Goal: Information Seeking & Learning: Check status

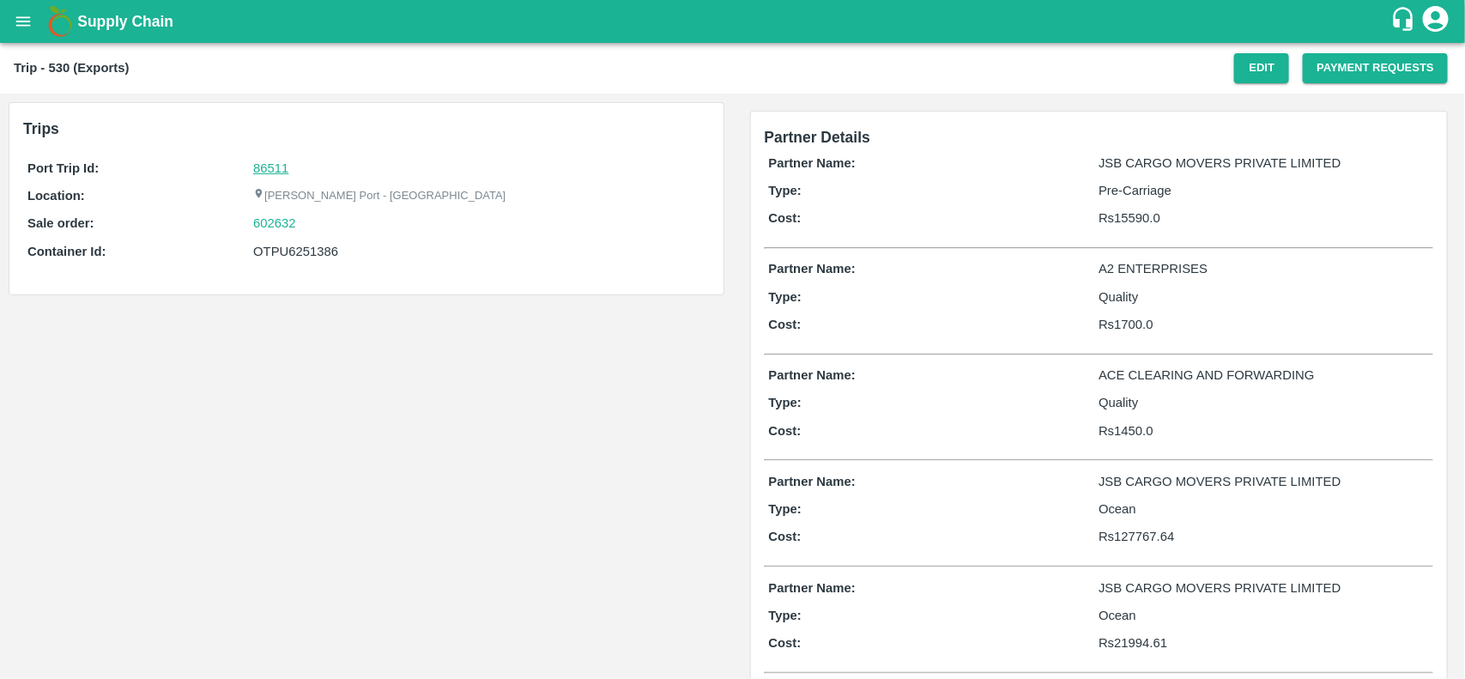
click at [267, 168] on link "86511" at bounding box center [270, 168] width 35 height 14
click at [301, 224] on div "602632" at bounding box center [478, 223] width 451 height 19
copy link "602632"
click at [301, 224] on div "602632" at bounding box center [478, 223] width 451 height 19
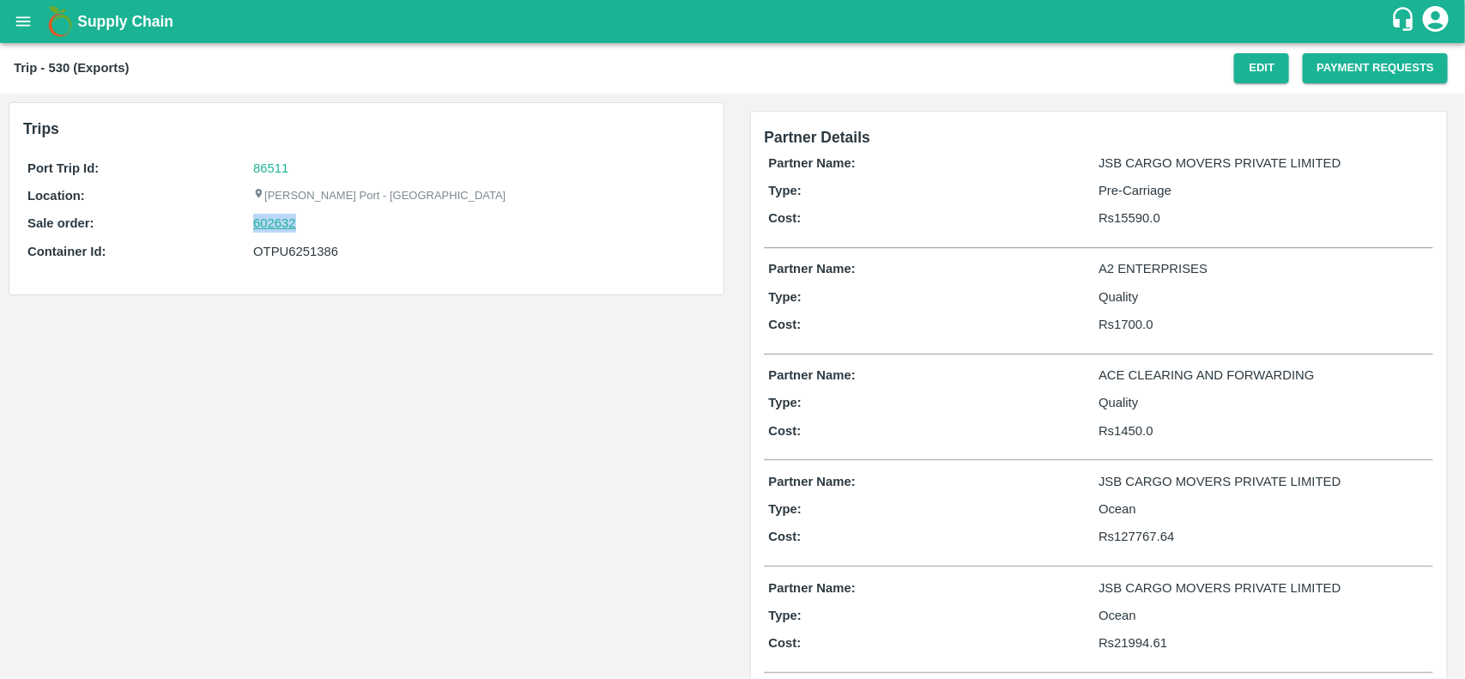
drag, startPoint x: 301, startPoint y: 224, endPoint x: 256, endPoint y: 225, distance: 45.5
click at [256, 225] on div "602632" at bounding box center [478, 223] width 451 height 19
click at [256, 225] on link "602632" at bounding box center [274, 223] width 43 height 19
click at [310, 247] on div "OTPU6251386" at bounding box center [478, 251] width 451 height 19
copy div "OTPU6251386"
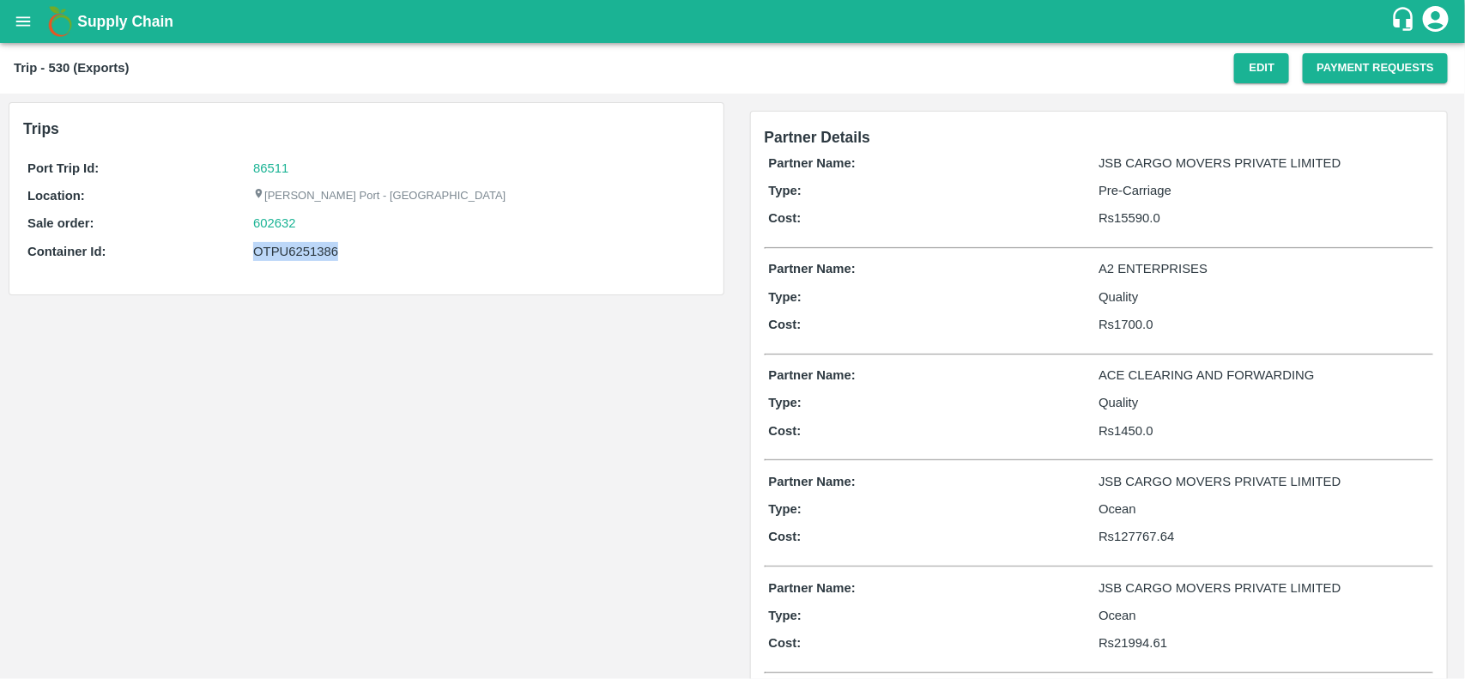
click at [310, 247] on div "OTPU6251386" at bounding box center [478, 251] width 451 height 19
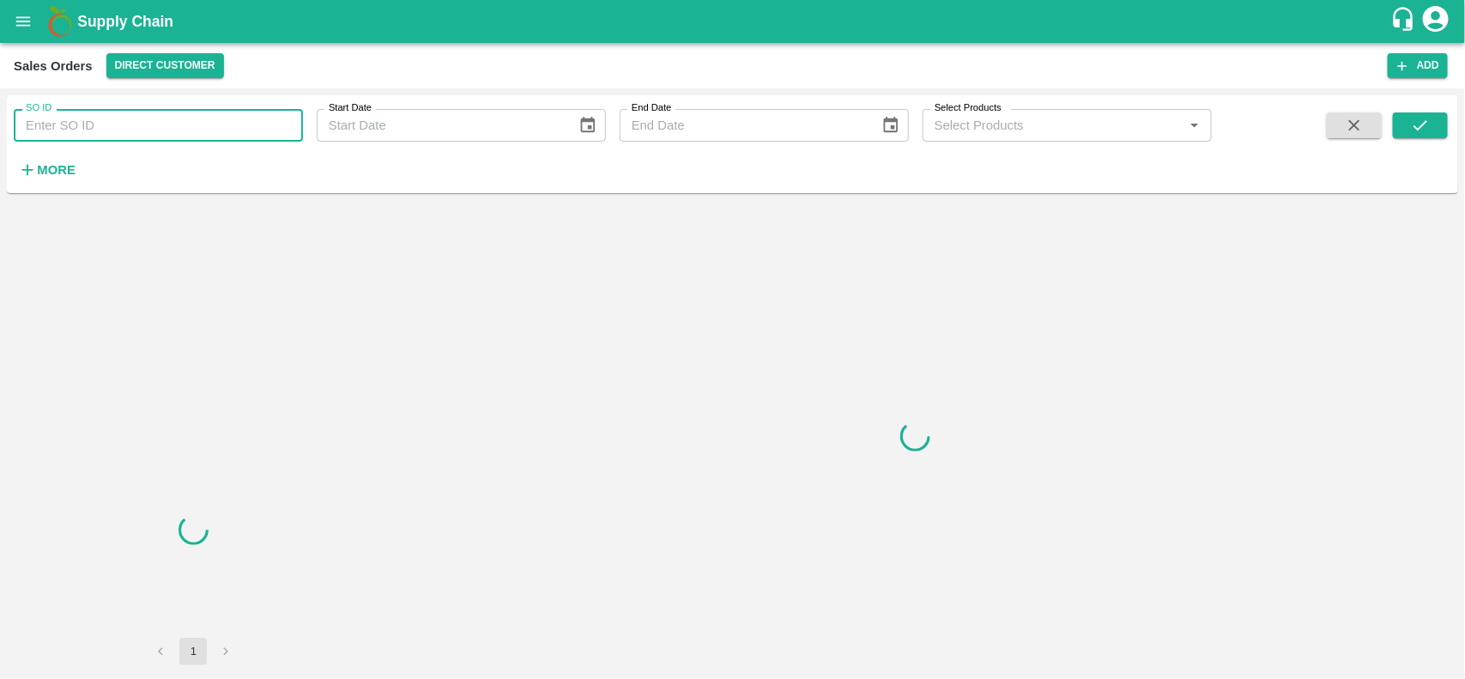
click at [90, 138] on input "SO ID" at bounding box center [158, 125] width 289 height 33
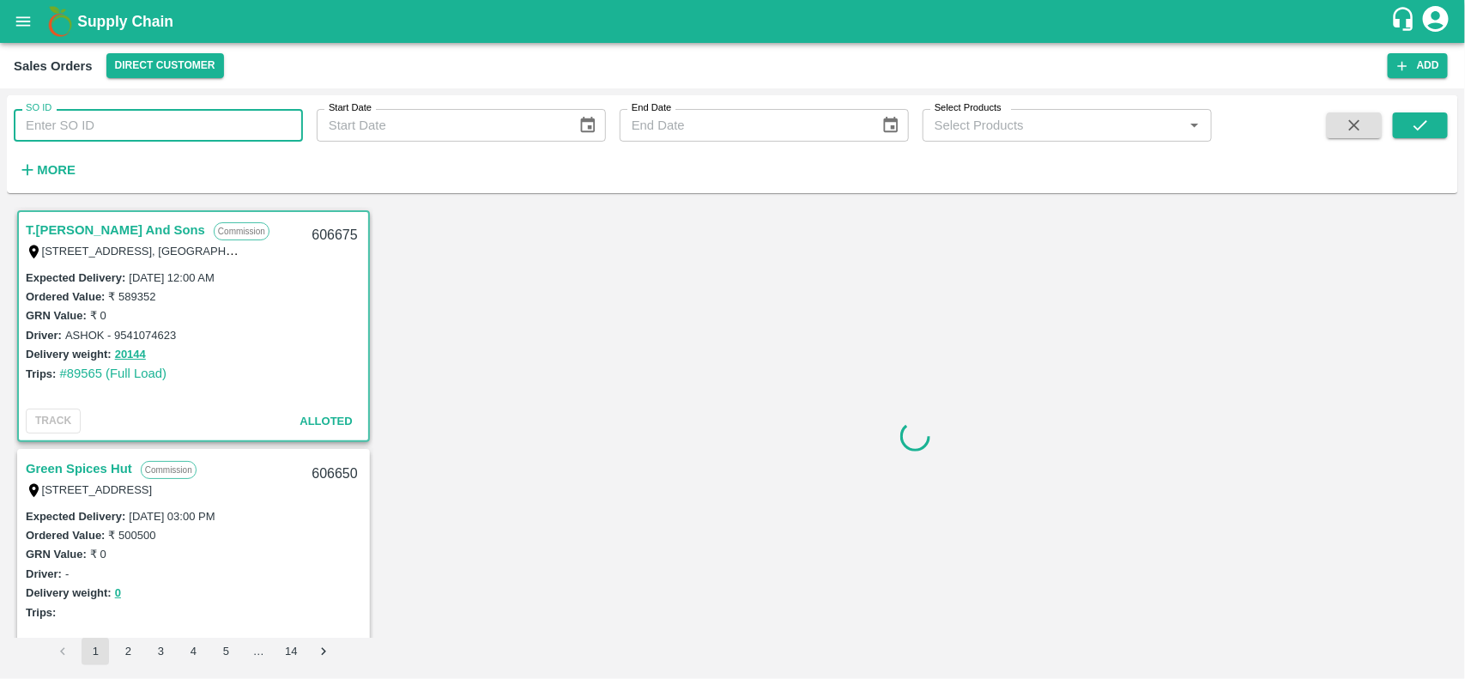
click at [90, 138] on input "SO ID" at bounding box center [158, 125] width 289 height 33
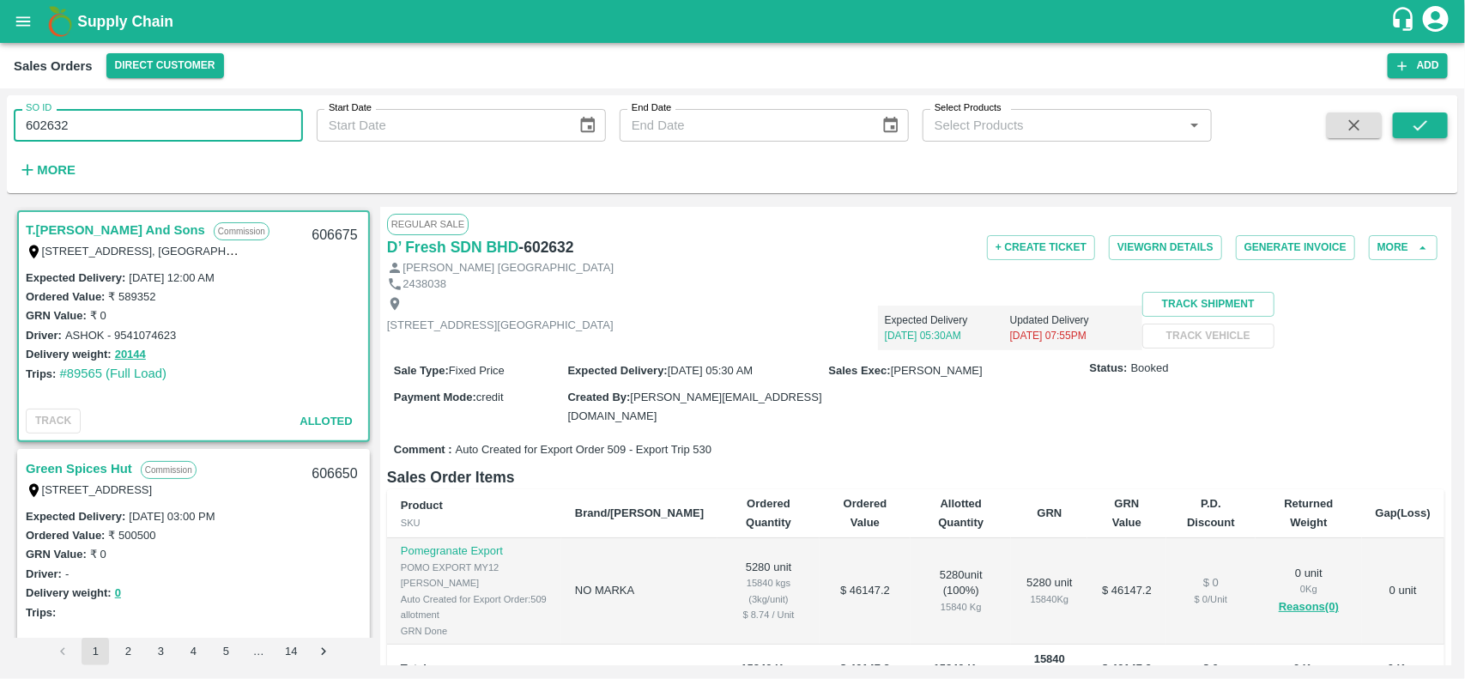
type input "602632"
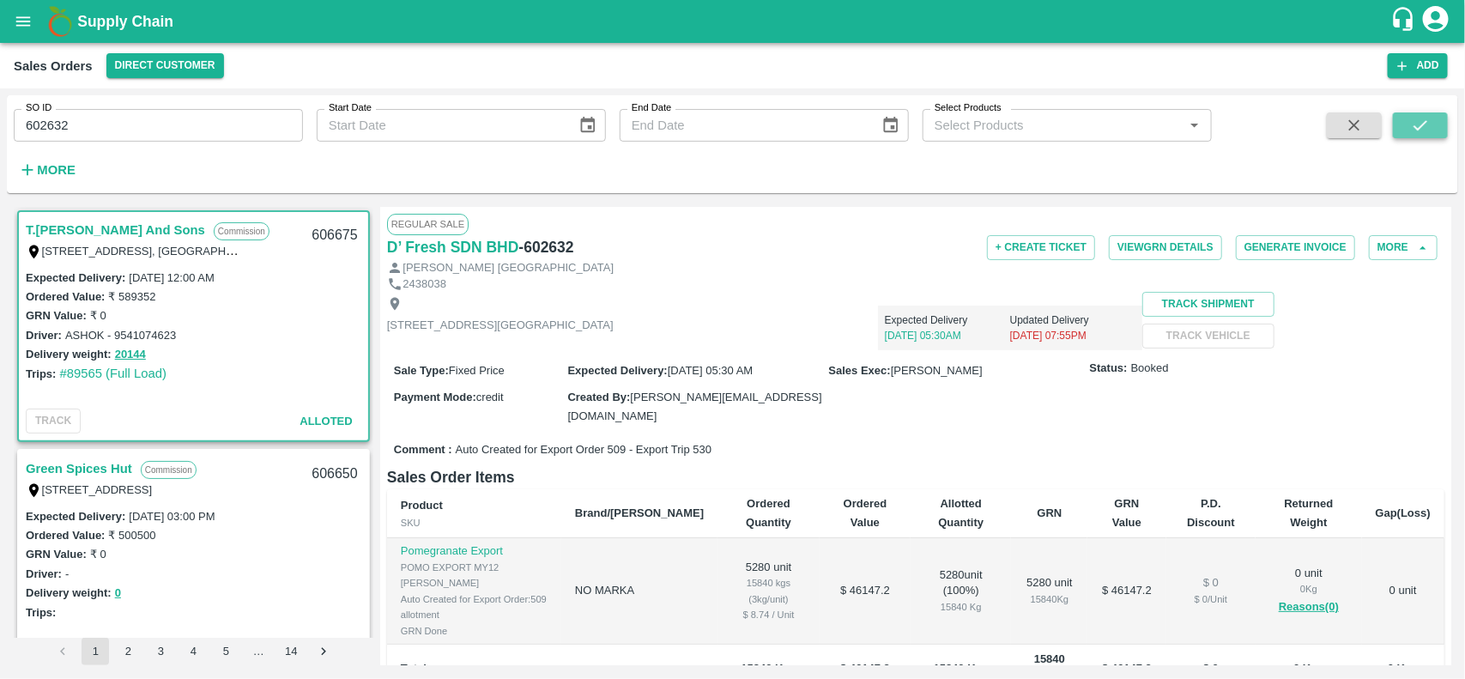
click at [1414, 112] on button "submit" at bounding box center [1420, 125] width 55 height 26
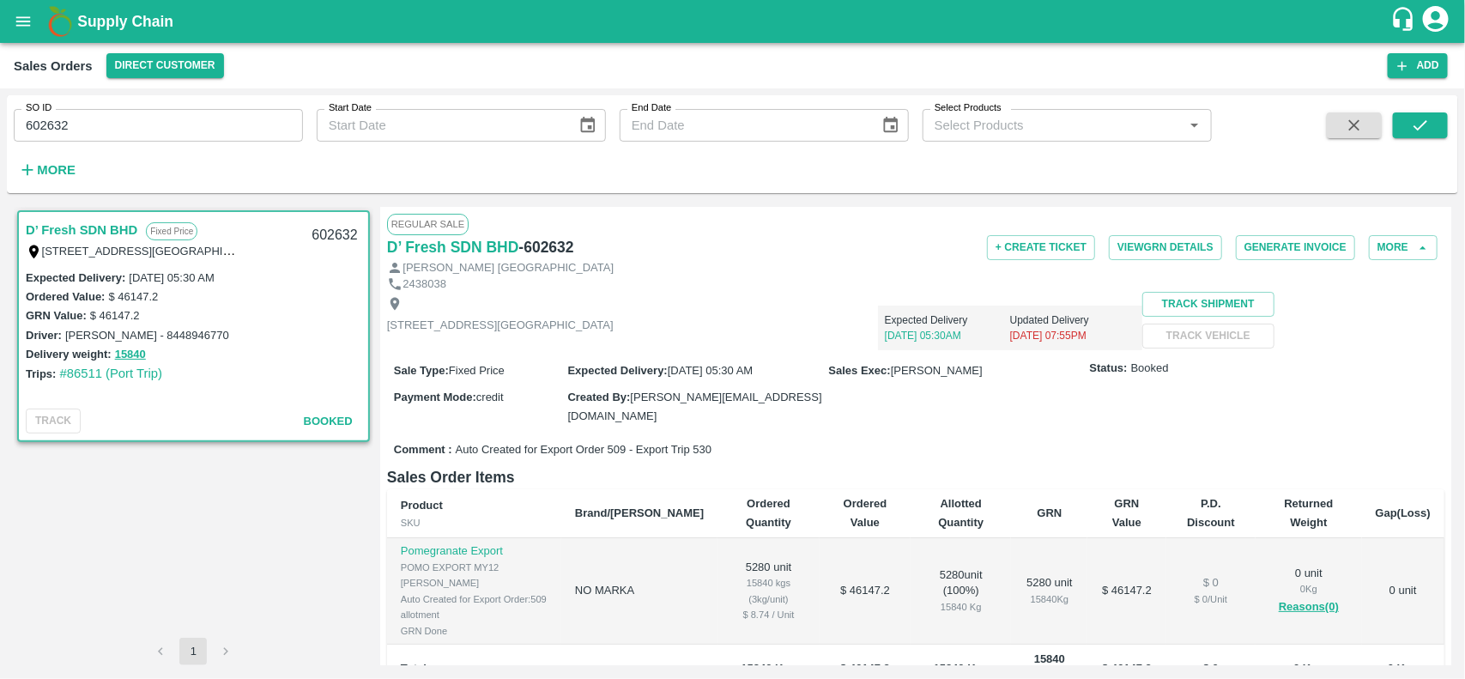
scroll to position [271, 0]
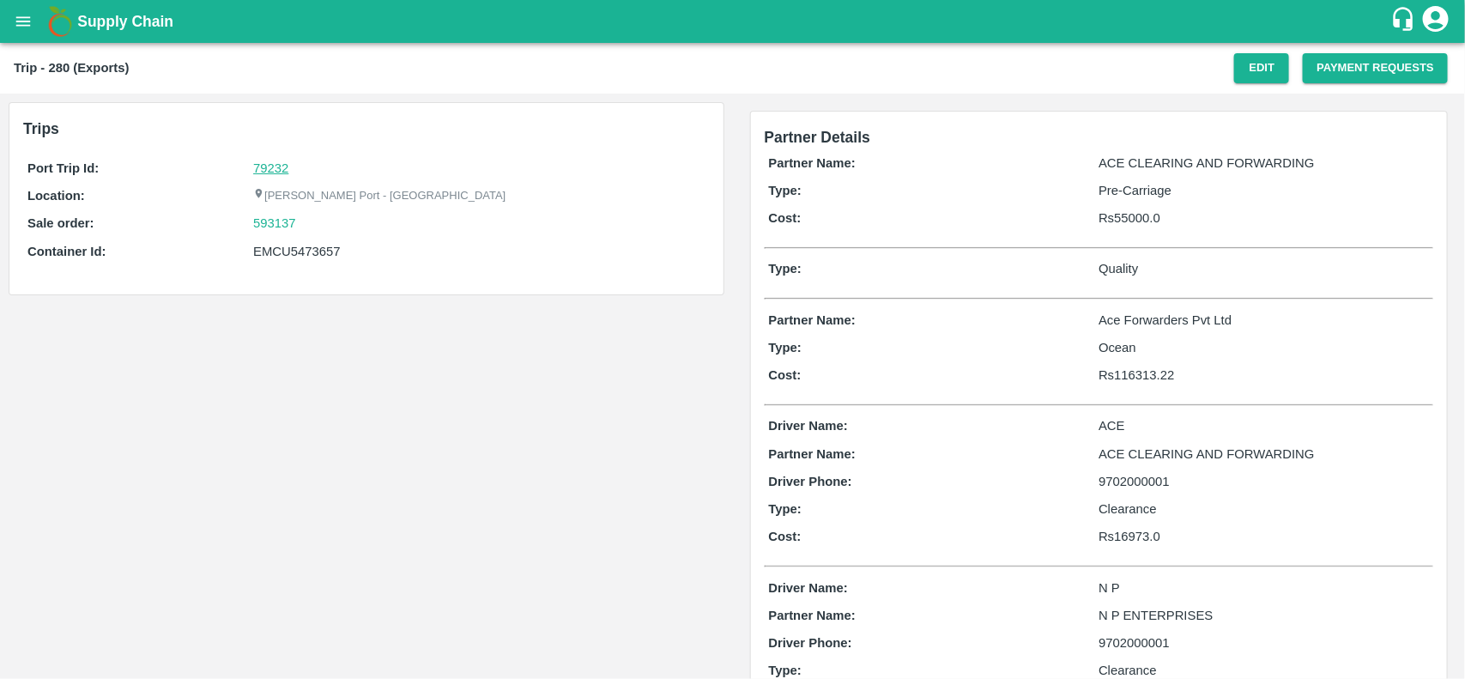
click at [268, 161] on link "79232" at bounding box center [270, 168] width 35 height 14
click at [307, 227] on div "593137" at bounding box center [478, 223] width 451 height 19
copy link "593137"
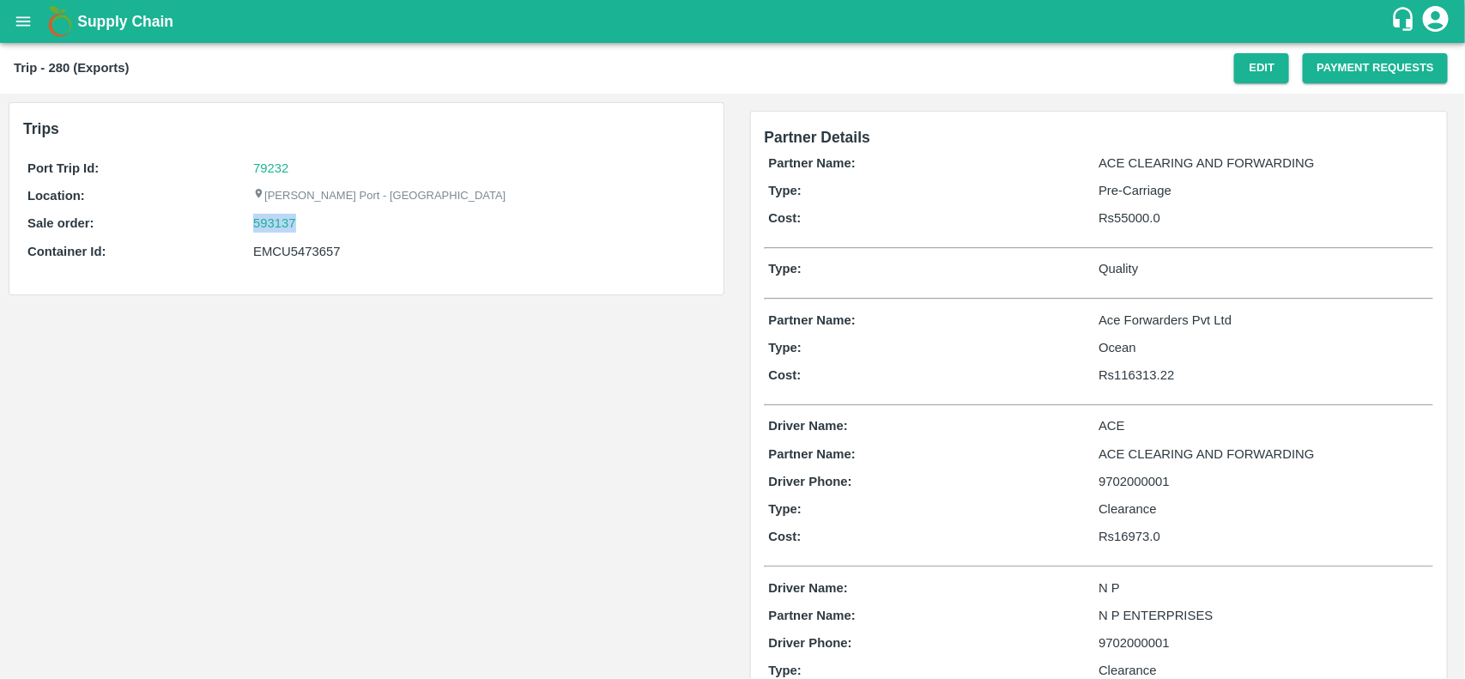
click at [307, 227] on div "593137" at bounding box center [478, 223] width 451 height 19
click at [281, 223] on link "593137" at bounding box center [274, 223] width 43 height 19
click at [303, 253] on div "EMCU5473657" at bounding box center [478, 251] width 451 height 19
copy div "EMCU5473657"
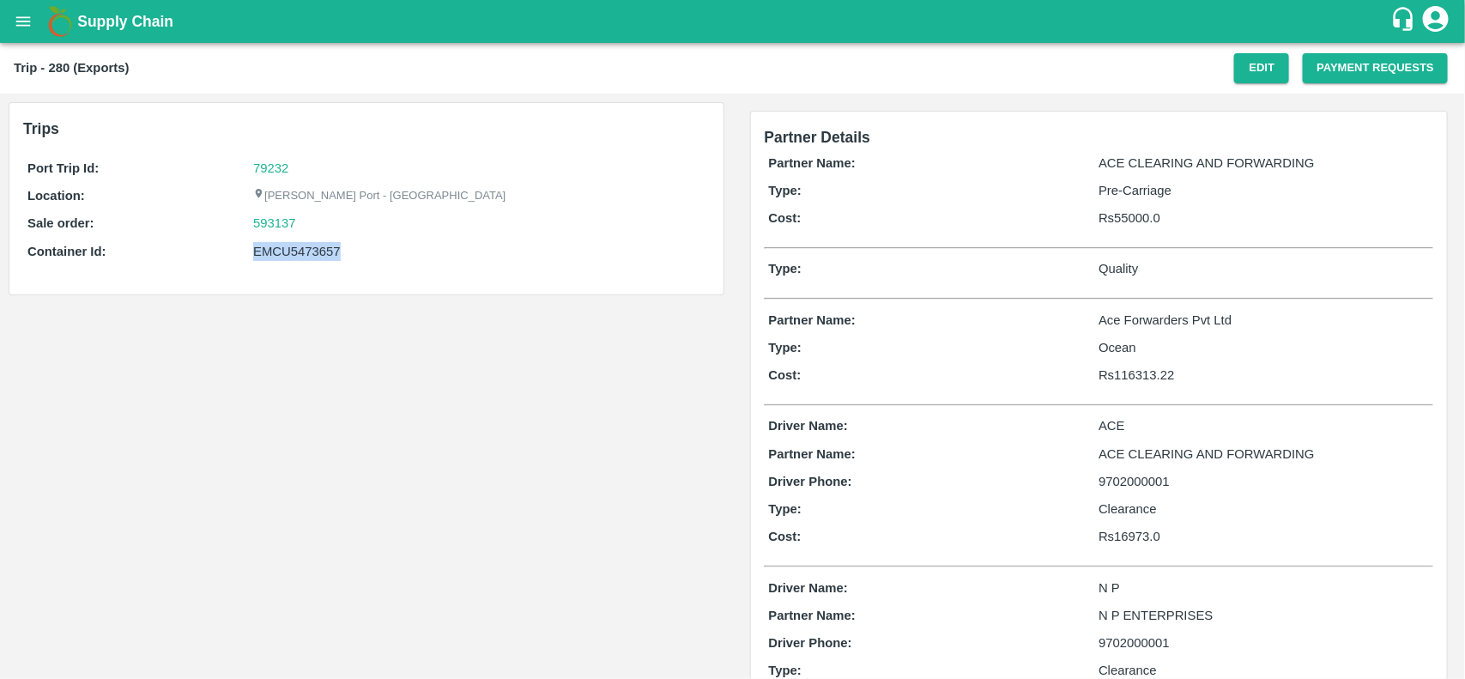
click at [303, 253] on div "EMCU5473657" at bounding box center [478, 251] width 451 height 19
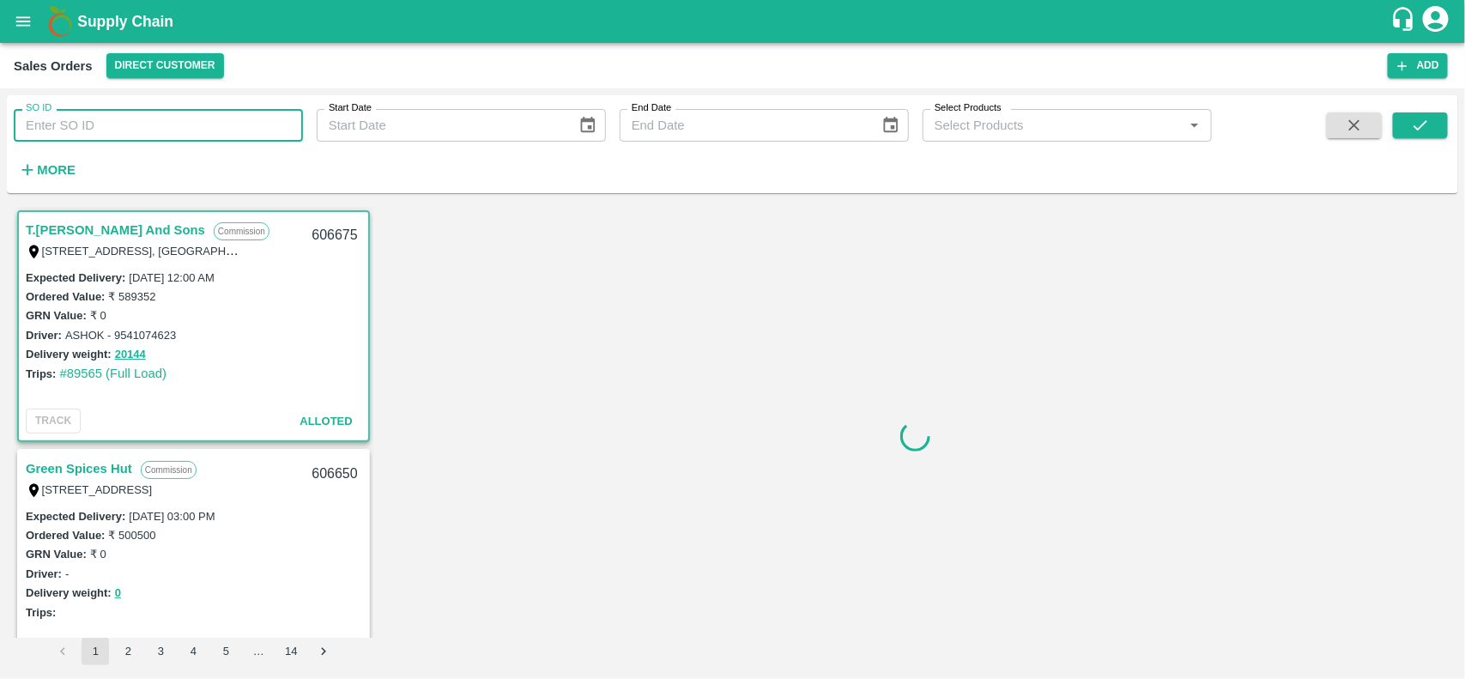
click at [108, 120] on input "SO ID" at bounding box center [158, 125] width 289 height 33
paste input "593137"
click at [108, 120] on input "593137" at bounding box center [158, 125] width 289 height 33
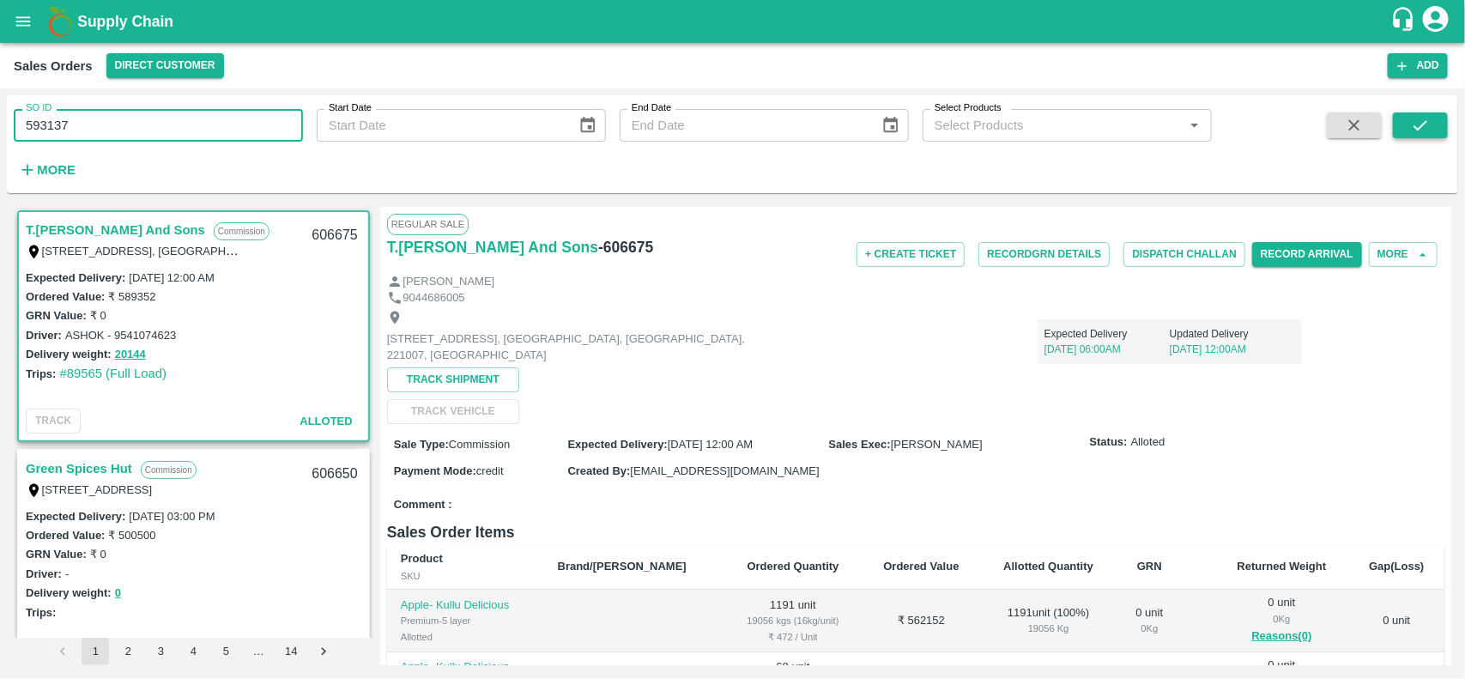
type input "593137"
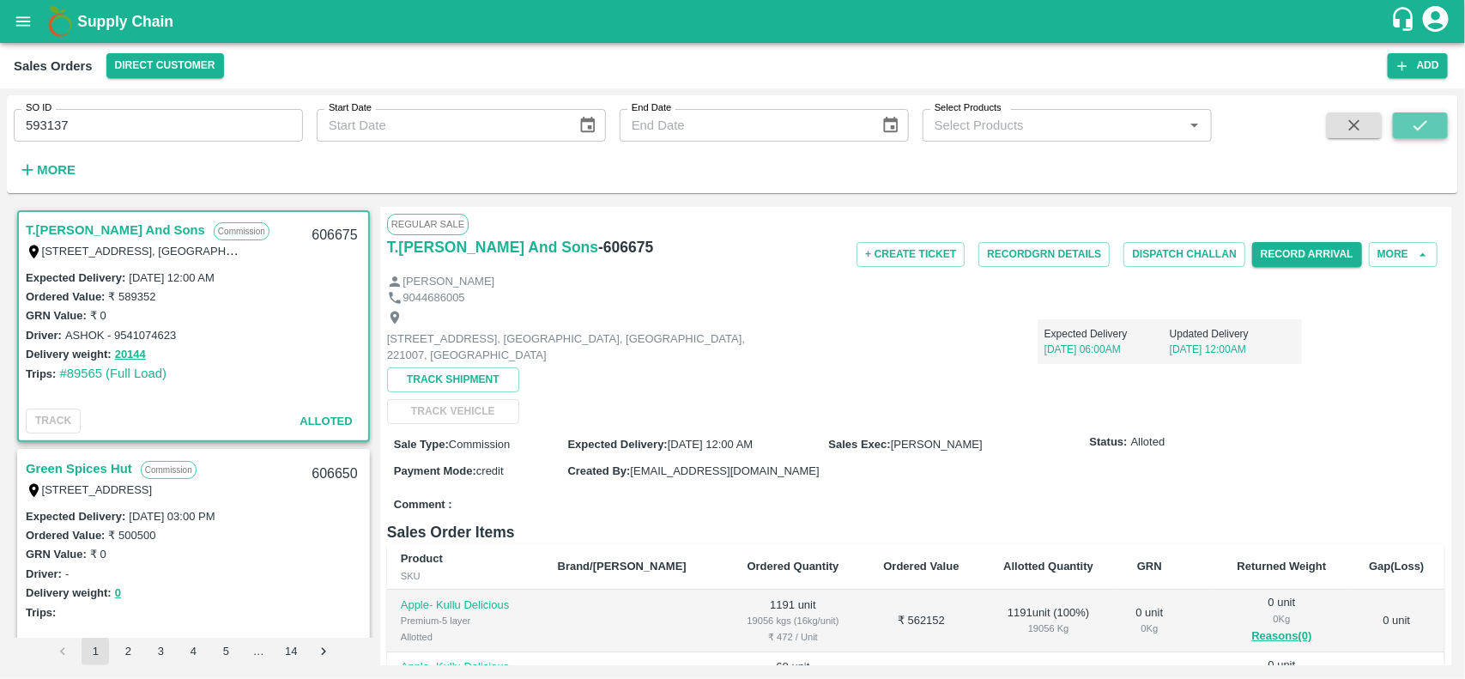
click at [1427, 122] on icon "submit" at bounding box center [1420, 125] width 19 height 19
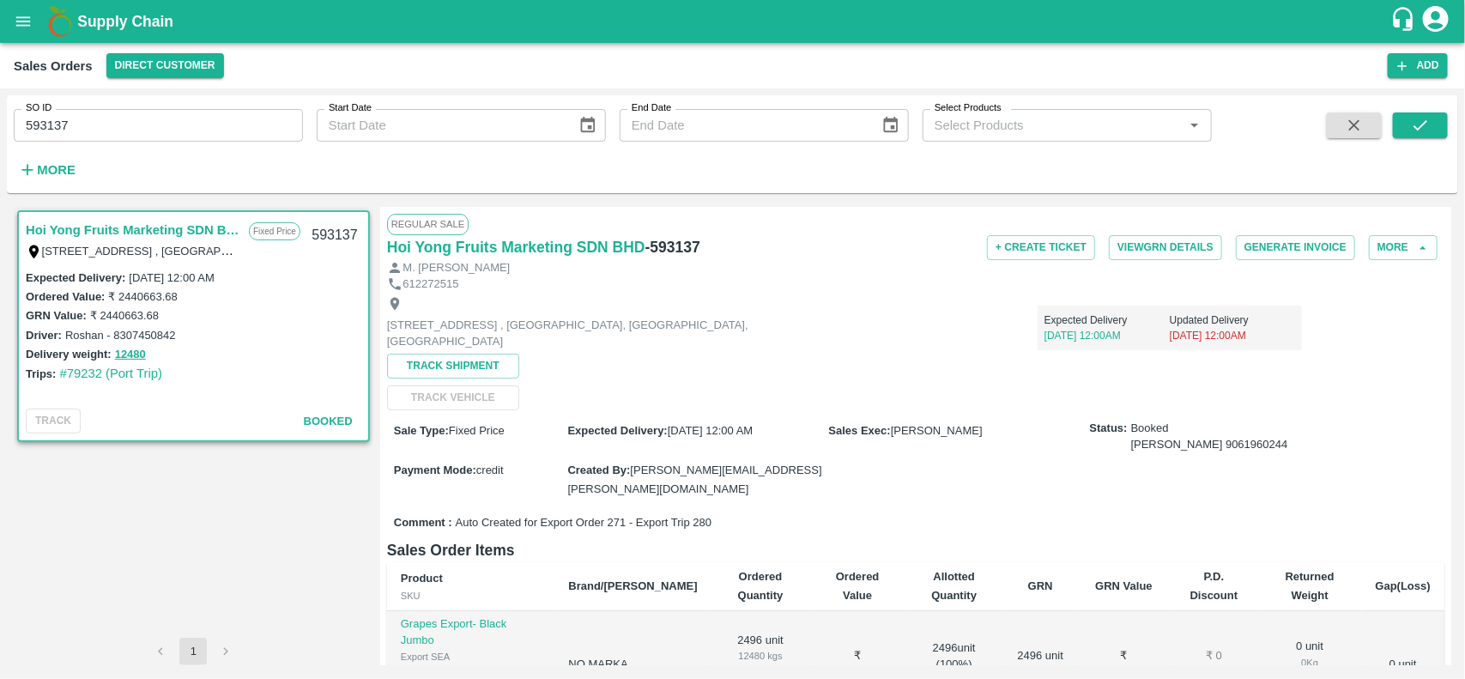
click at [1408, 108] on div "SO ID 593137 SO ID Start Date Start Date End Date End Date Select Products Sele…" at bounding box center [732, 144] width 1451 height 84
click at [1409, 120] on button "submit" at bounding box center [1420, 125] width 55 height 26
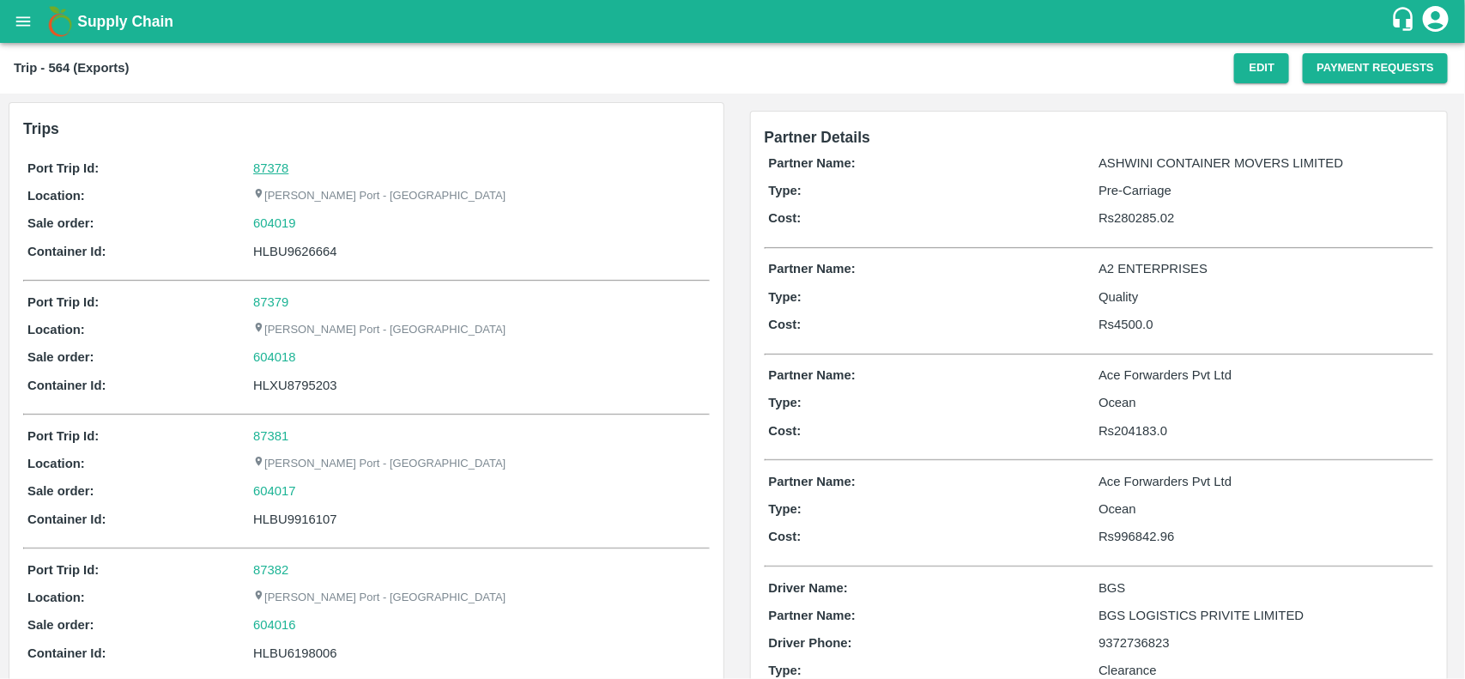
click at [280, 173] on link "87378" at bounding box center [270, 168] width 35 height 14
click at [307, 221] on div "604019" at bounding box center [478, 223] width 451 height 19
copy link
click at [307, 221] on div "604019" at bounding box center [478, 223] width 451 height 19
copy link "604019"
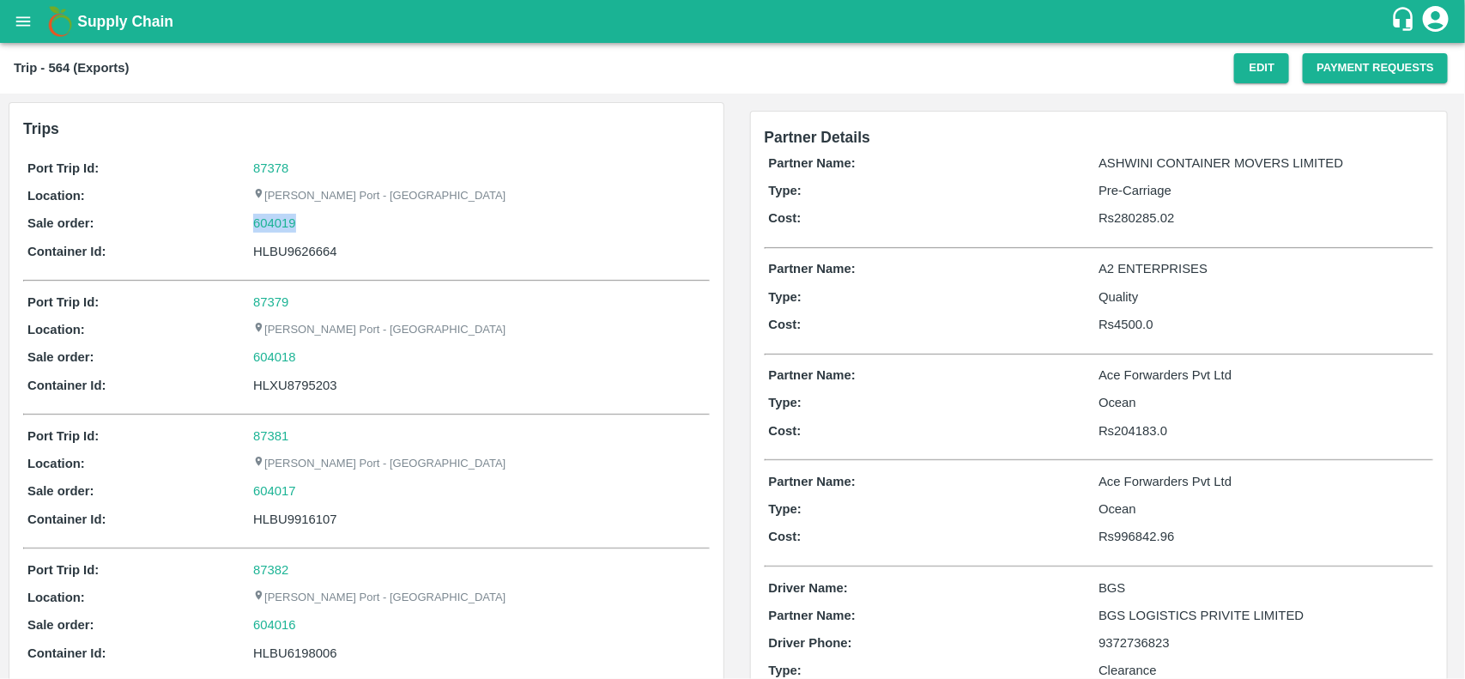
click at [307, 221] on div "604019" at bounding box center [478, 223] width 451 height 19
click at [276, 223] on link "604019" at bounding box center [274, 223] width 43 height 19
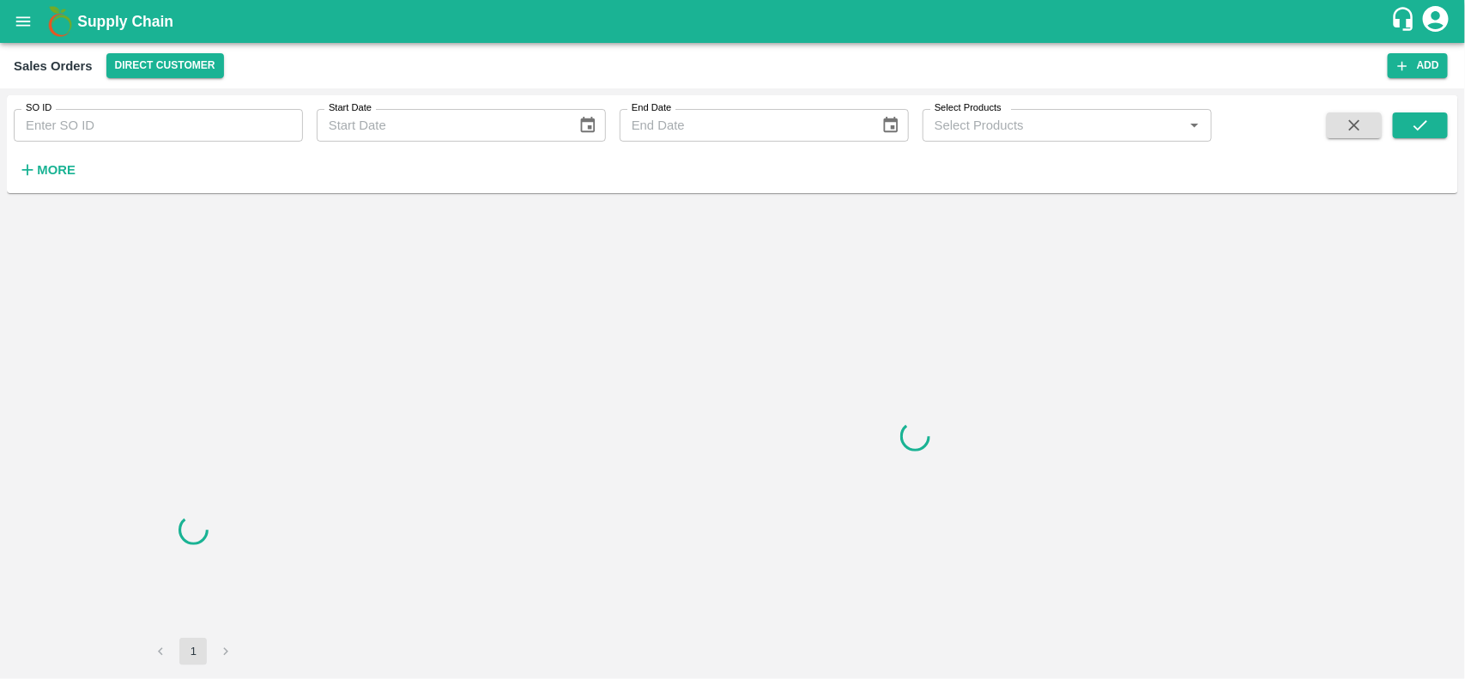
click at [131, 117] on input "SO ID" at bounding box center [158, 125] width 289 height 33
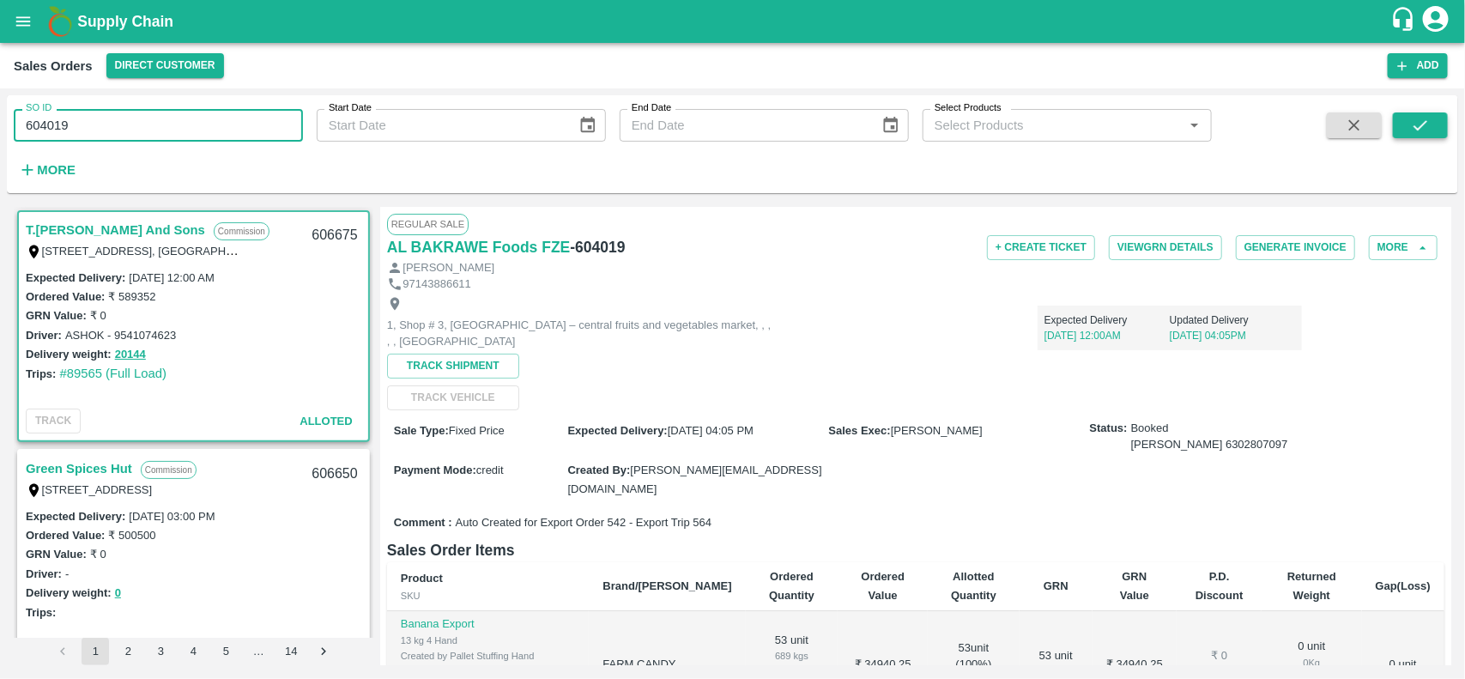
type input "604019"
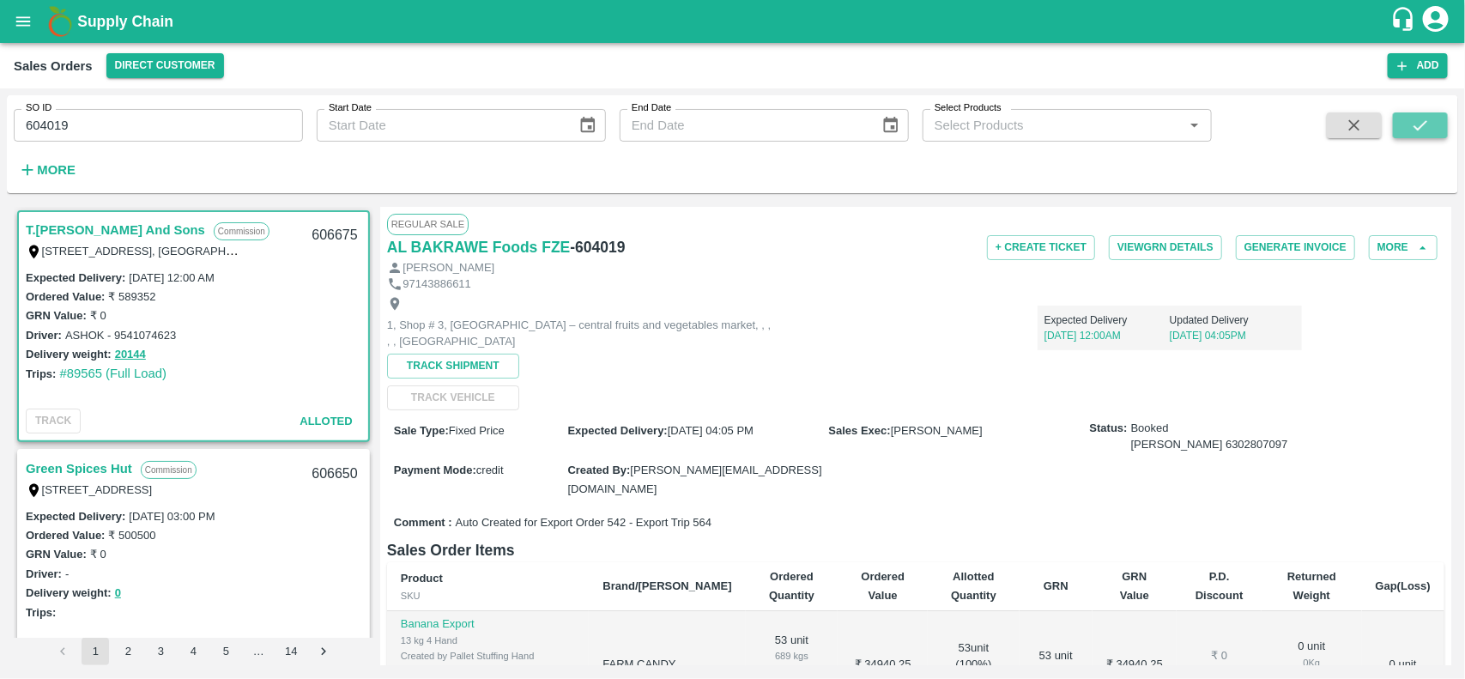
click at [1433, 121] on button "submit" at bounding box center [1420, 125] width 55 height 26
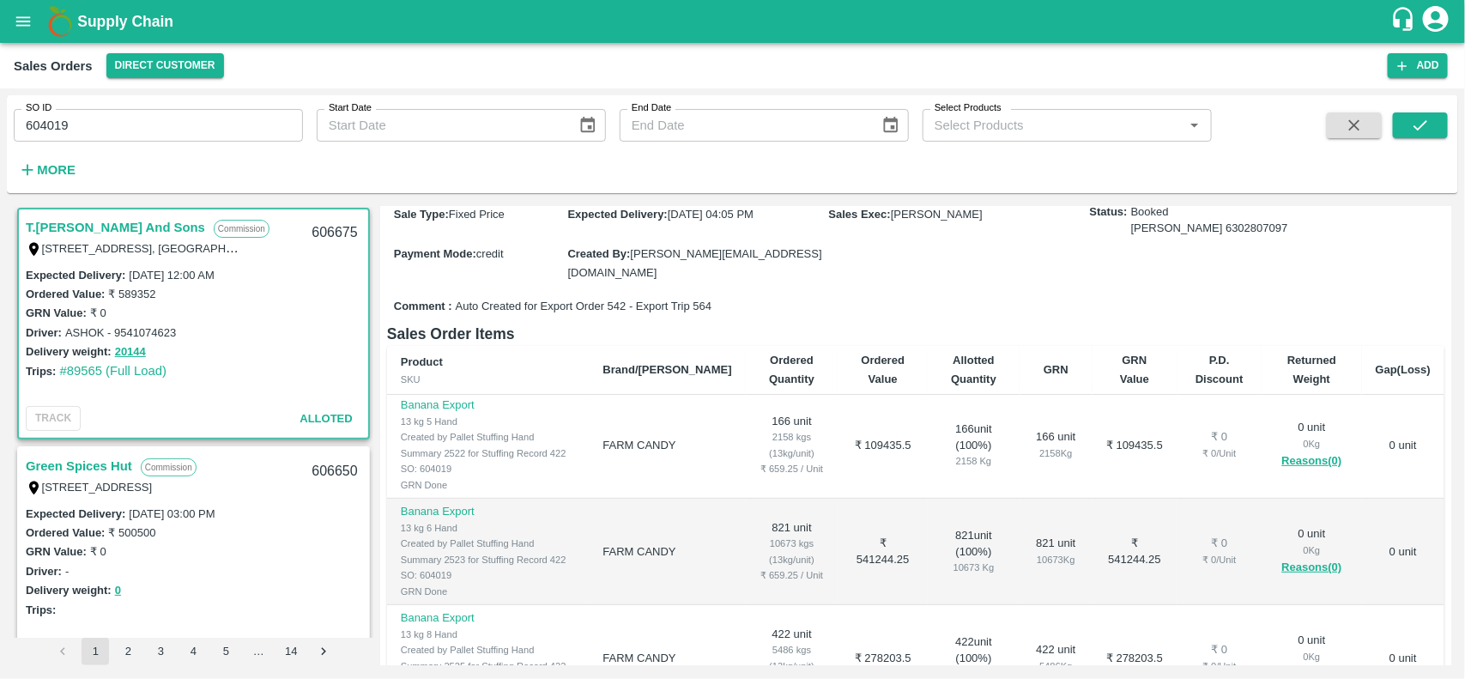
scroll to position [0, 0]
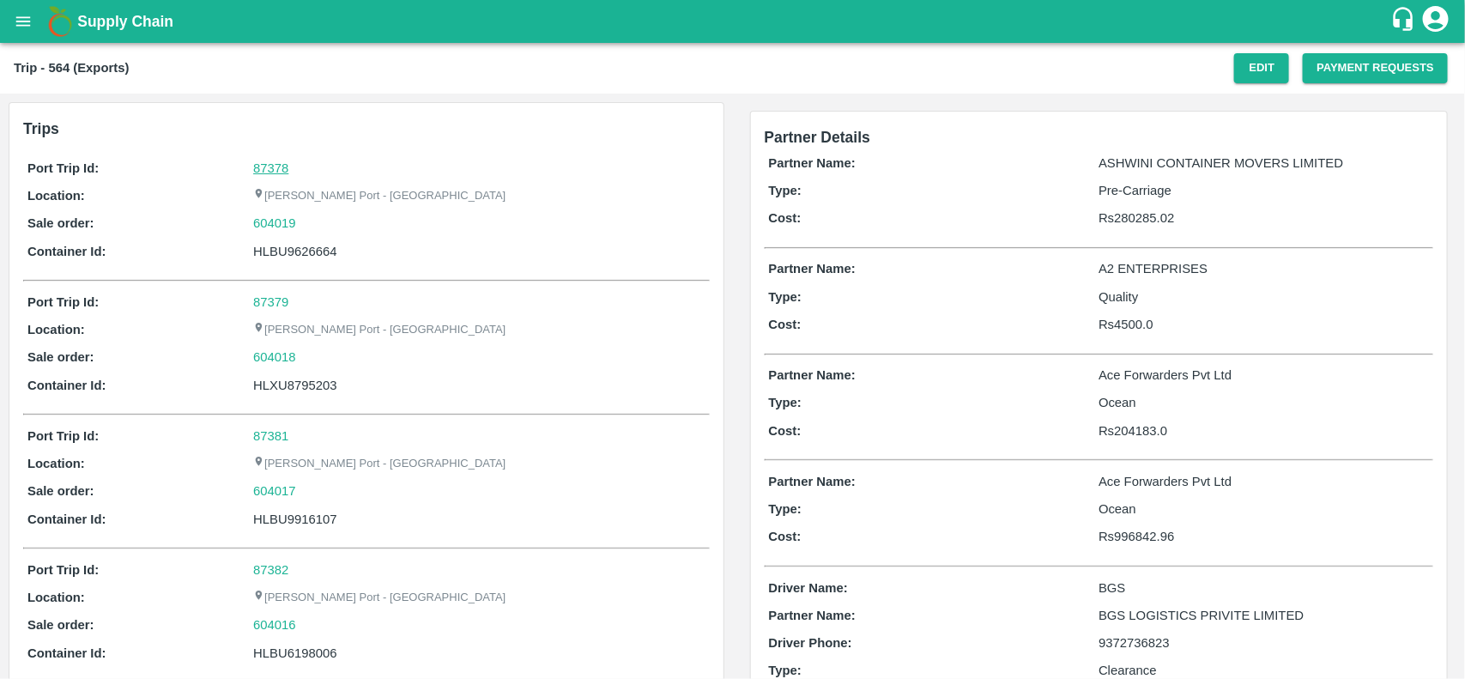
click at [288, 164] on link "87378" at bounding box center [270, 168] width 35 height 14
click at [297, 224] on div "604019" at bounding box center [478, 223] width 451 height 19
copy link "604019"
click at [297, 224] on div "604019" at bounding box center [478, 223] width 451 height 19
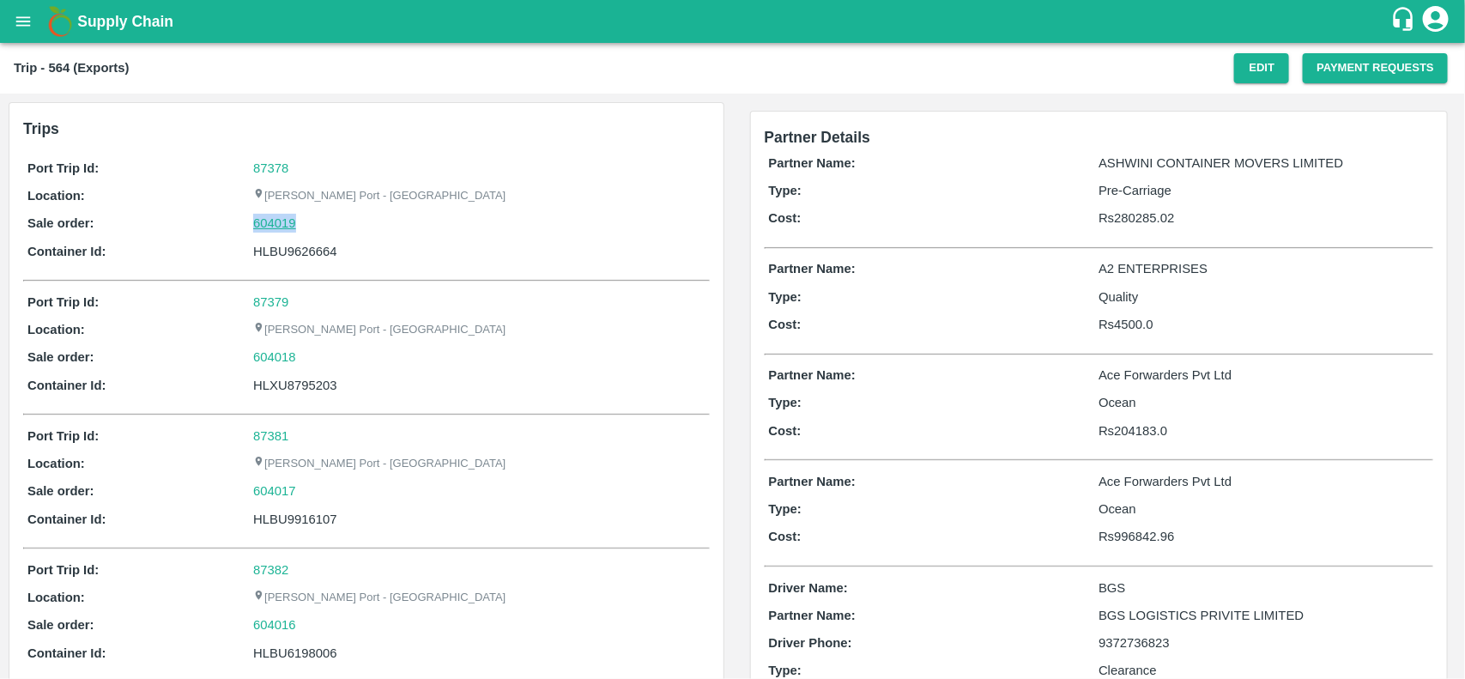
drag, startPoint x: 297, startPoint y: 224, endPoint x: 276, endPoint y: 221, distance: 20.8
click at [276, 221] on div "604019" at bounding box center [478, 223] width 451 height 19
click at [276, 221] on link "604019" at bounding box center [274, 223] width 43 height 19
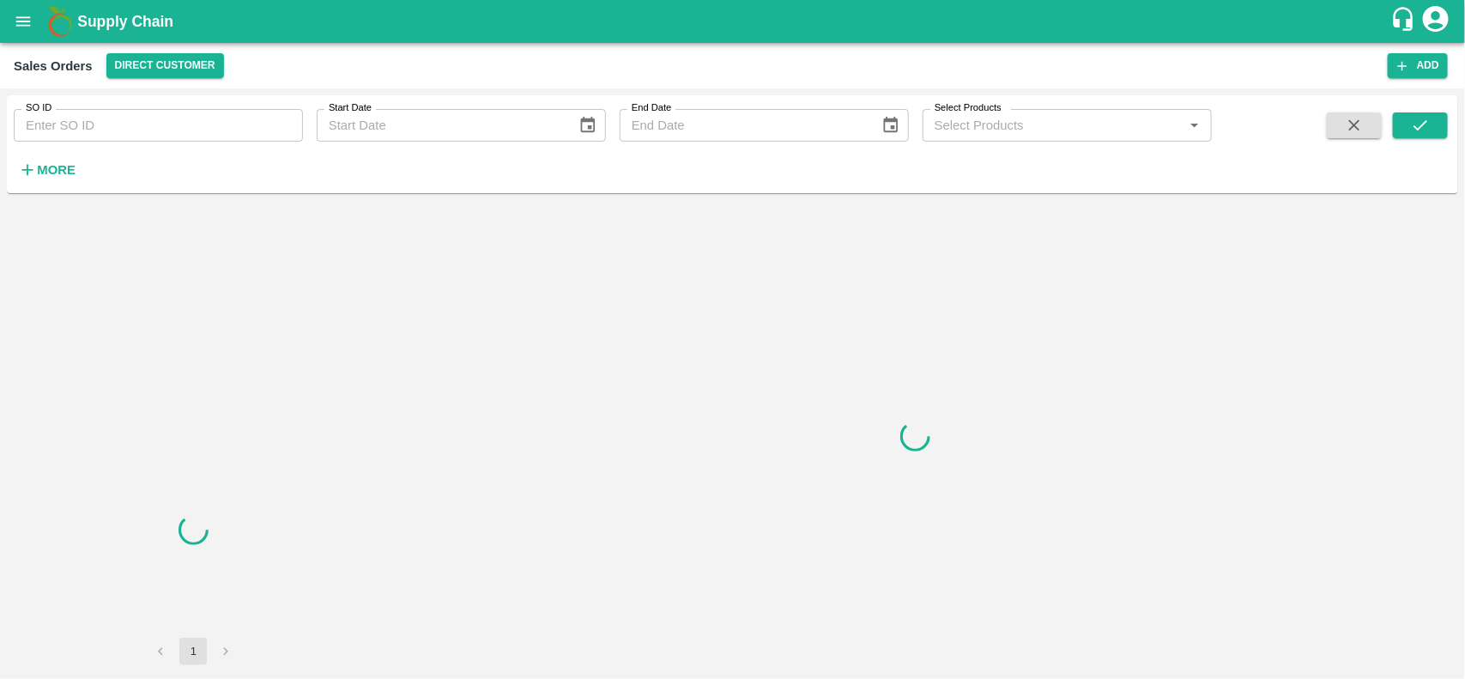
click at [82, 120] on input "SO ID" at bounding box center [158, 125] width 289 height 33
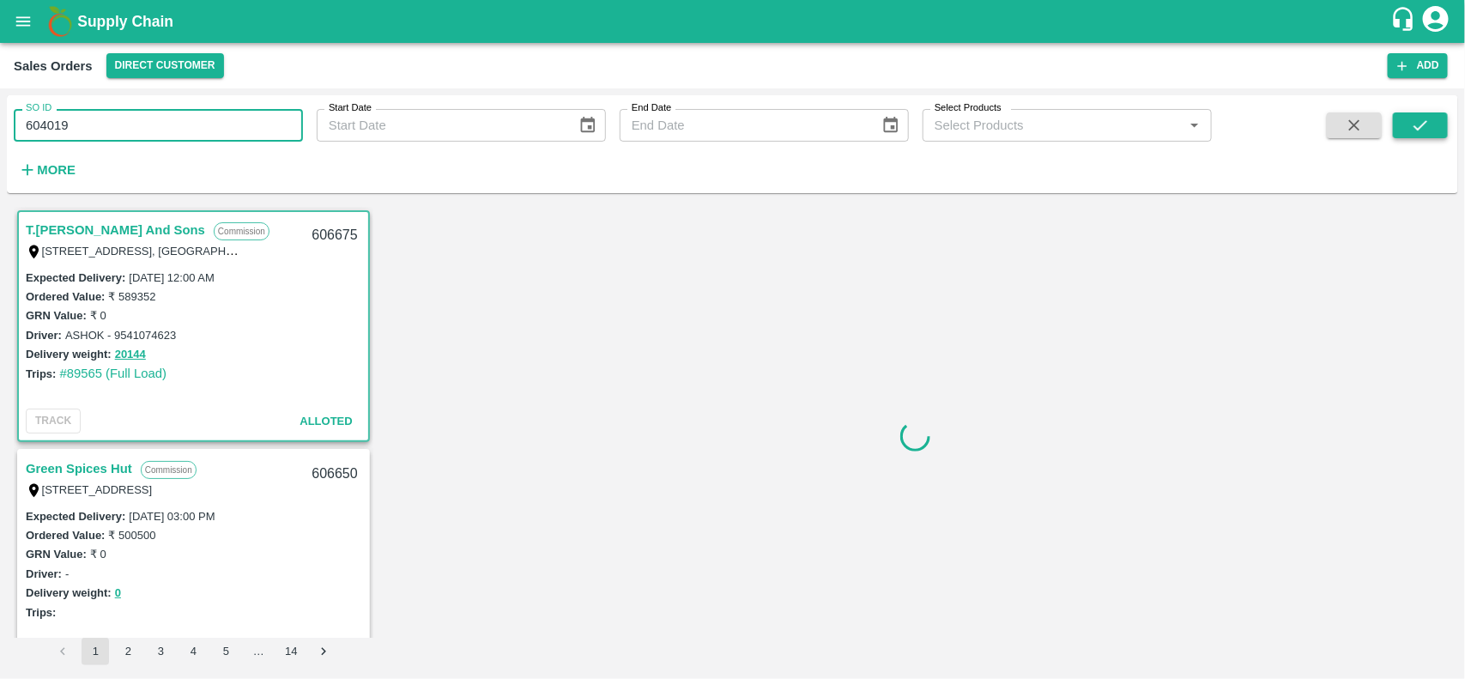
type input "604019"
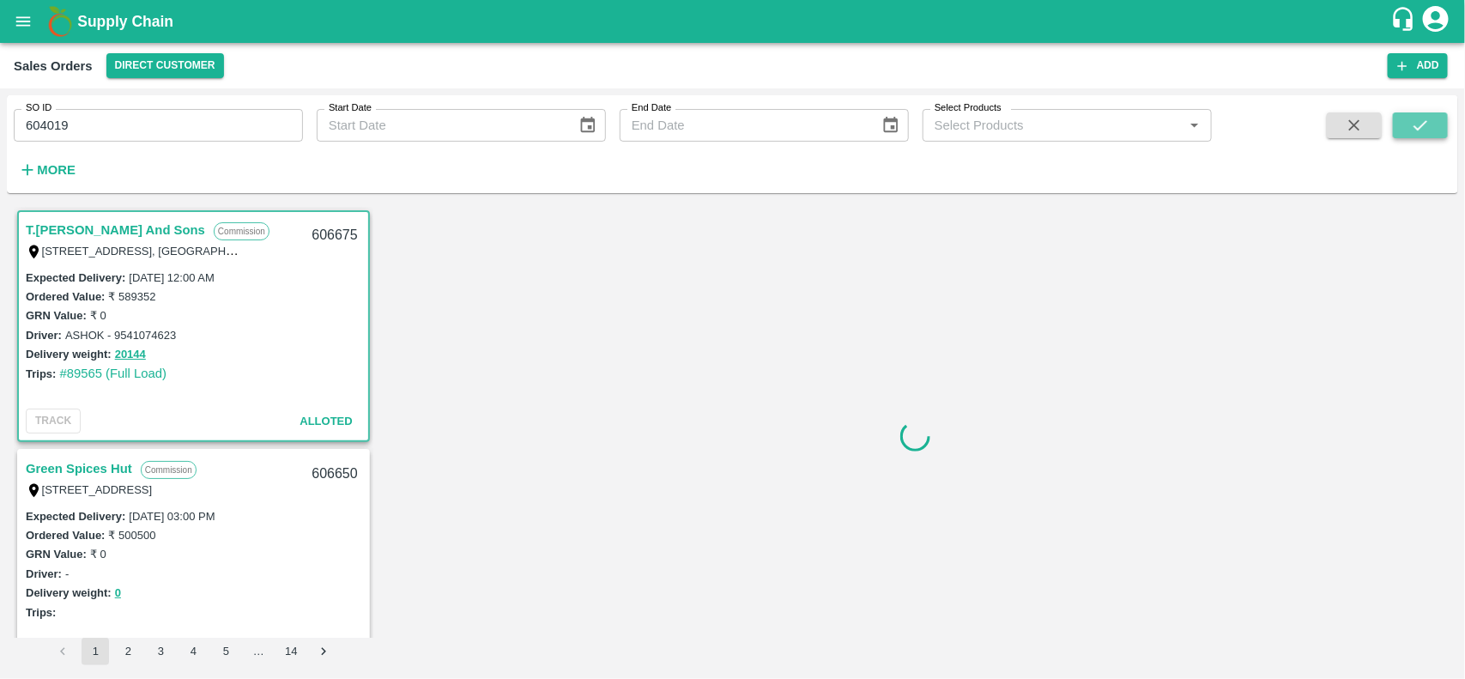
click at [1418, 112] on button "submit" at bounding box center [1420, 125] width 55 height 26
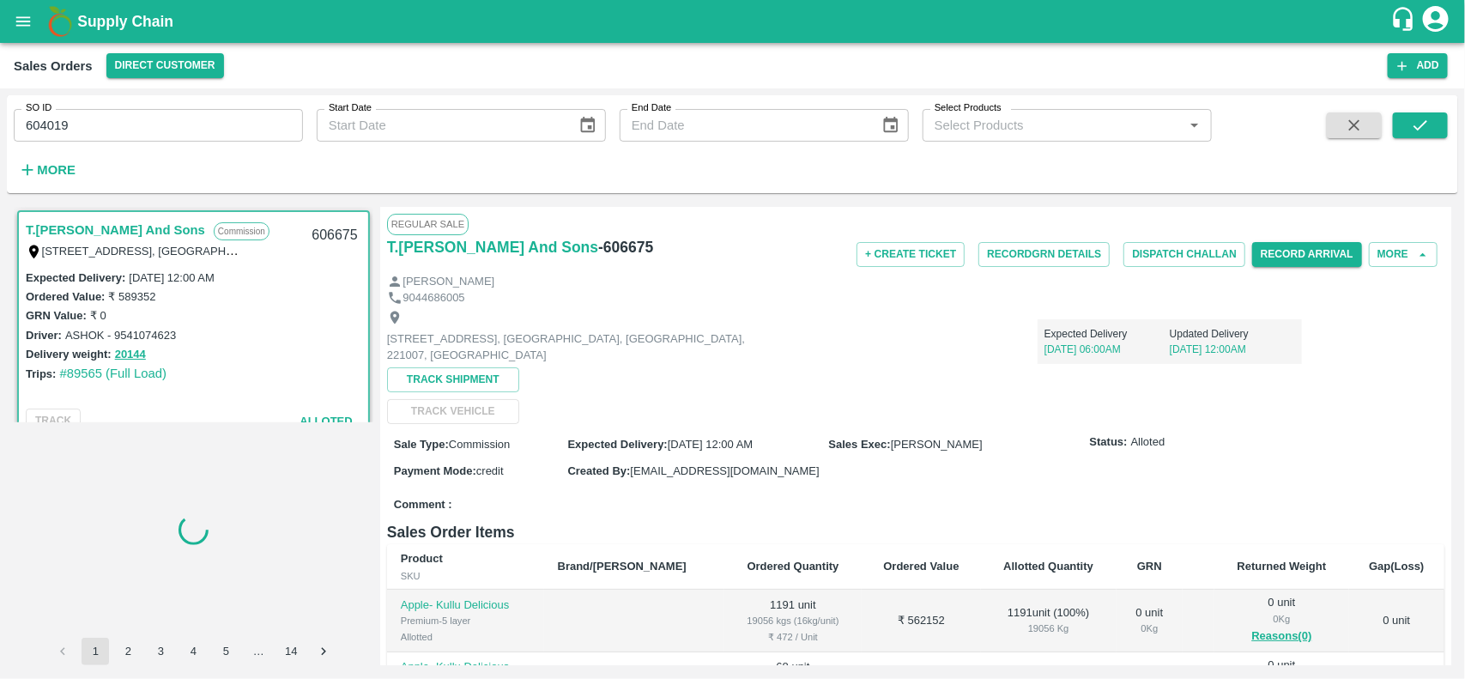
click at [121, 122] on input "604019" at bounding box center [158, 125] width 289 height 33
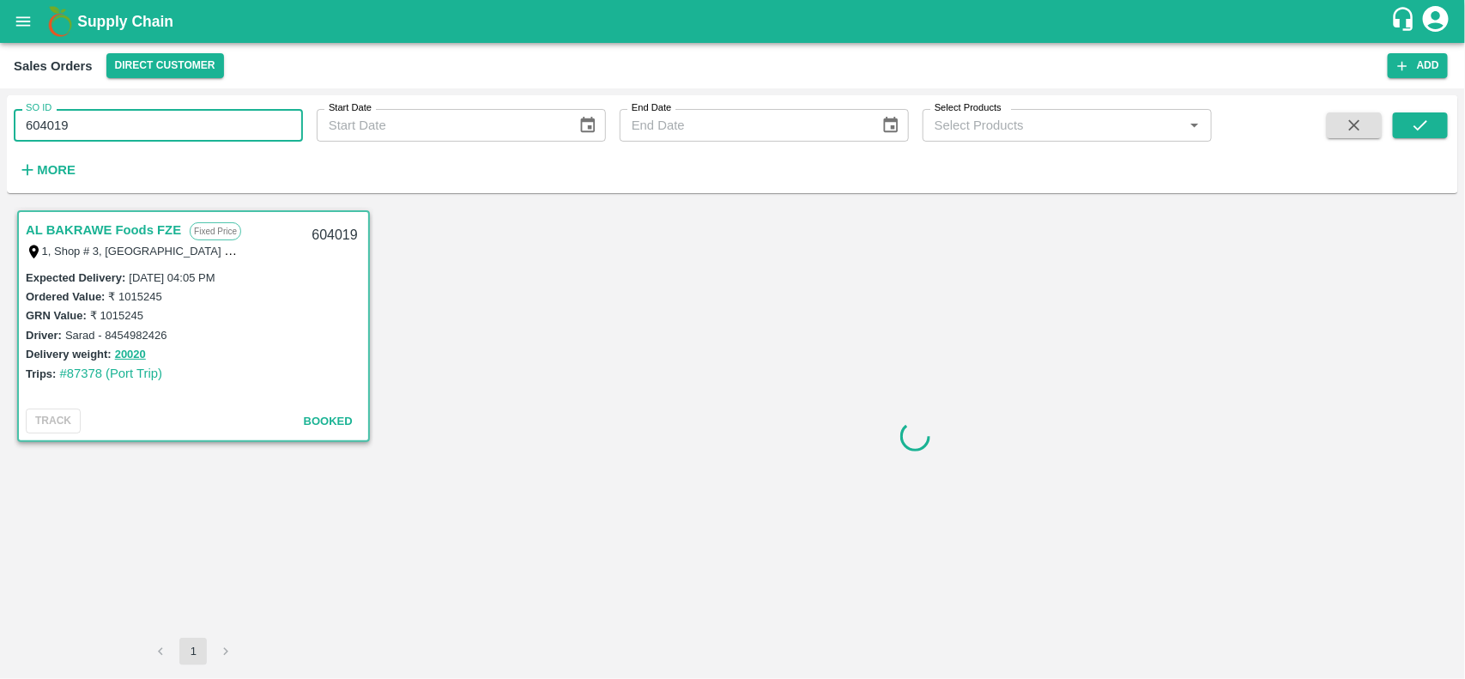
click at [121, 122] on input "604019" at bounding box center [158, 125] width 289 height 33
type input "604019"
click at [121, 122] on input "SO ID" at bounding box center [158, 125] width 289 height 33
type input "604019"
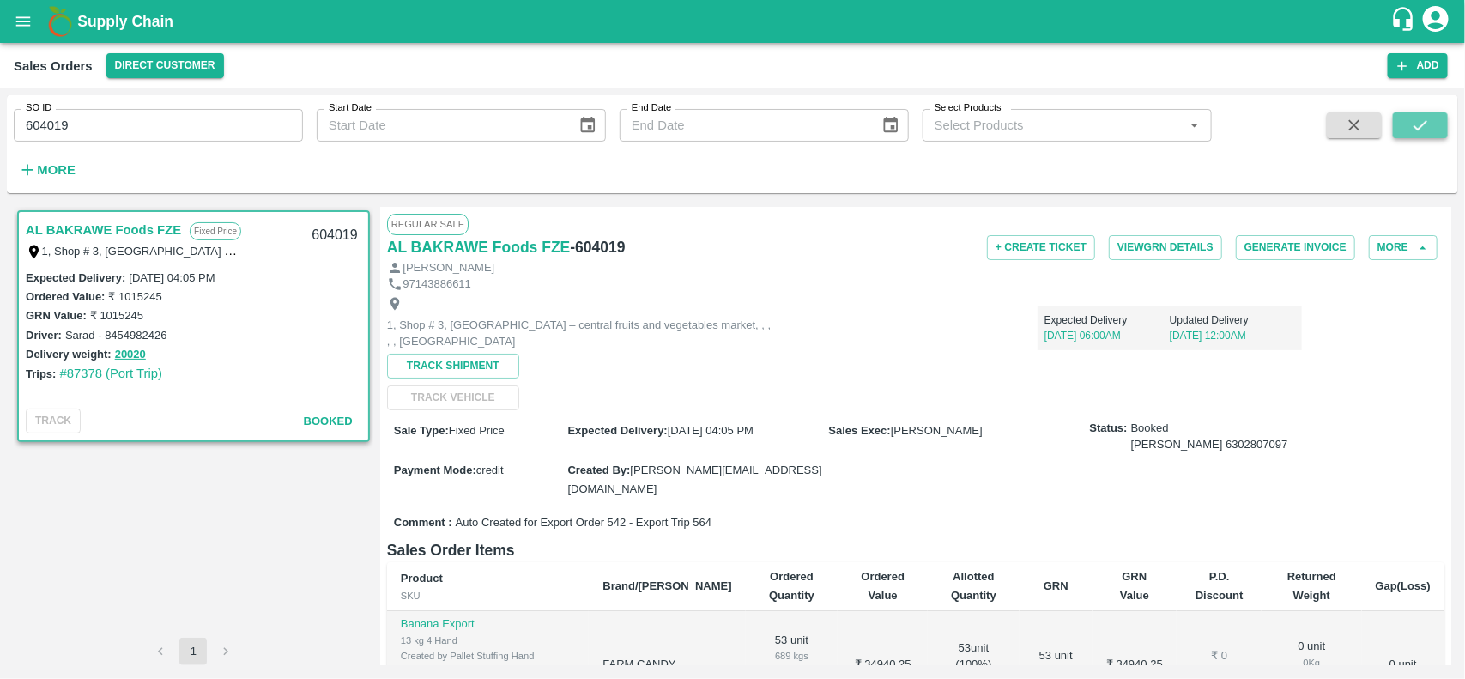
click at [1430, 135] on button "submit" at bounding box center [1420, 125] width 55 height 26
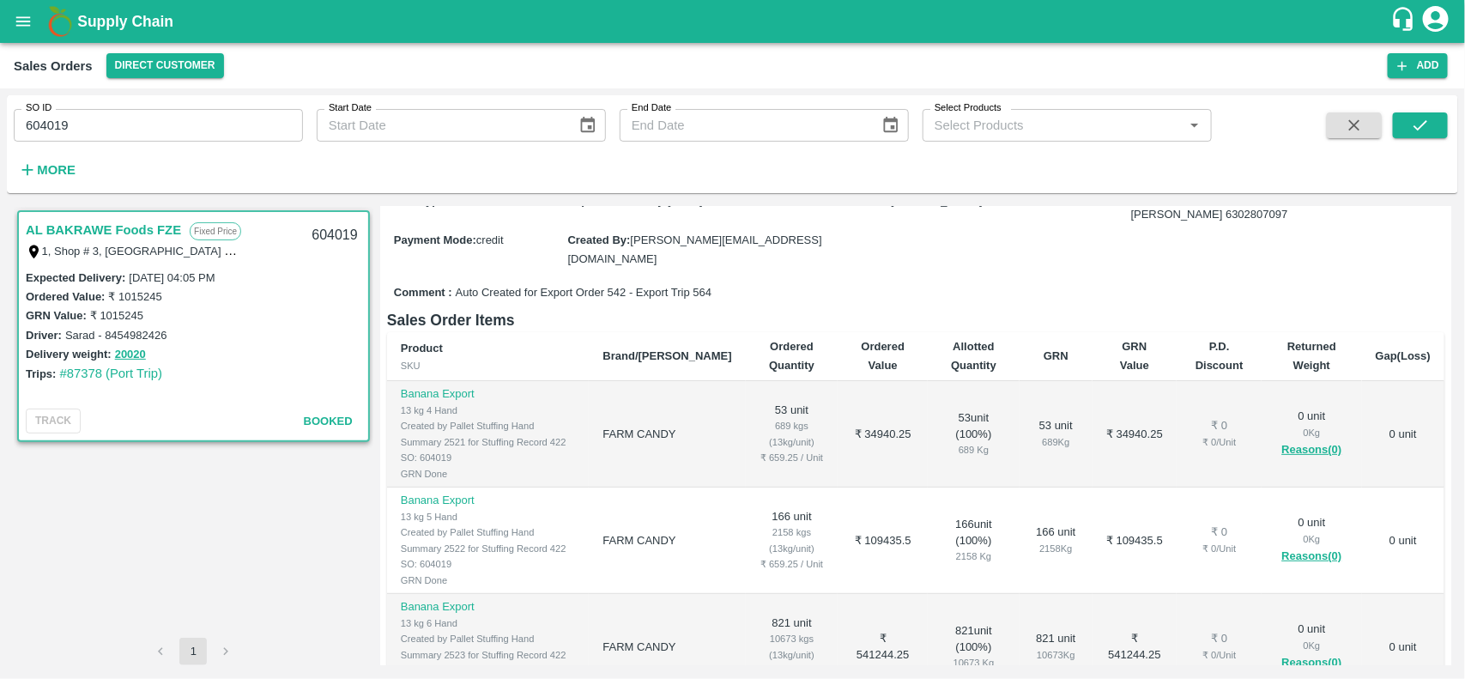
scroll to position [233, 0]
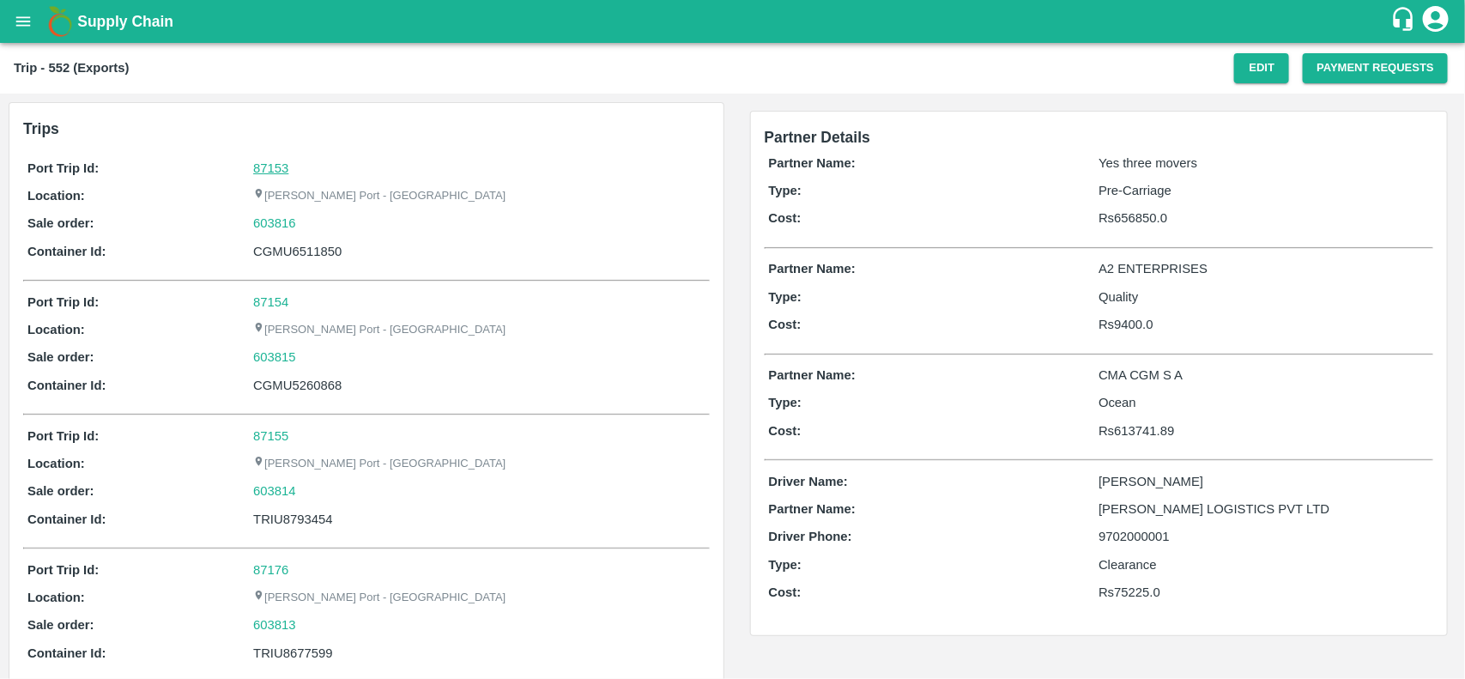
click at [256, 161] on link "87153" at bounding box center [270, 168] width 35 height 14
click at [310, 217] on div "603816" at bounding box center [478, 223] width 451 height 19
copy link "603816"
click at [310, 217] on div "603816" at bounding box center [478, 223] width 451 height 19
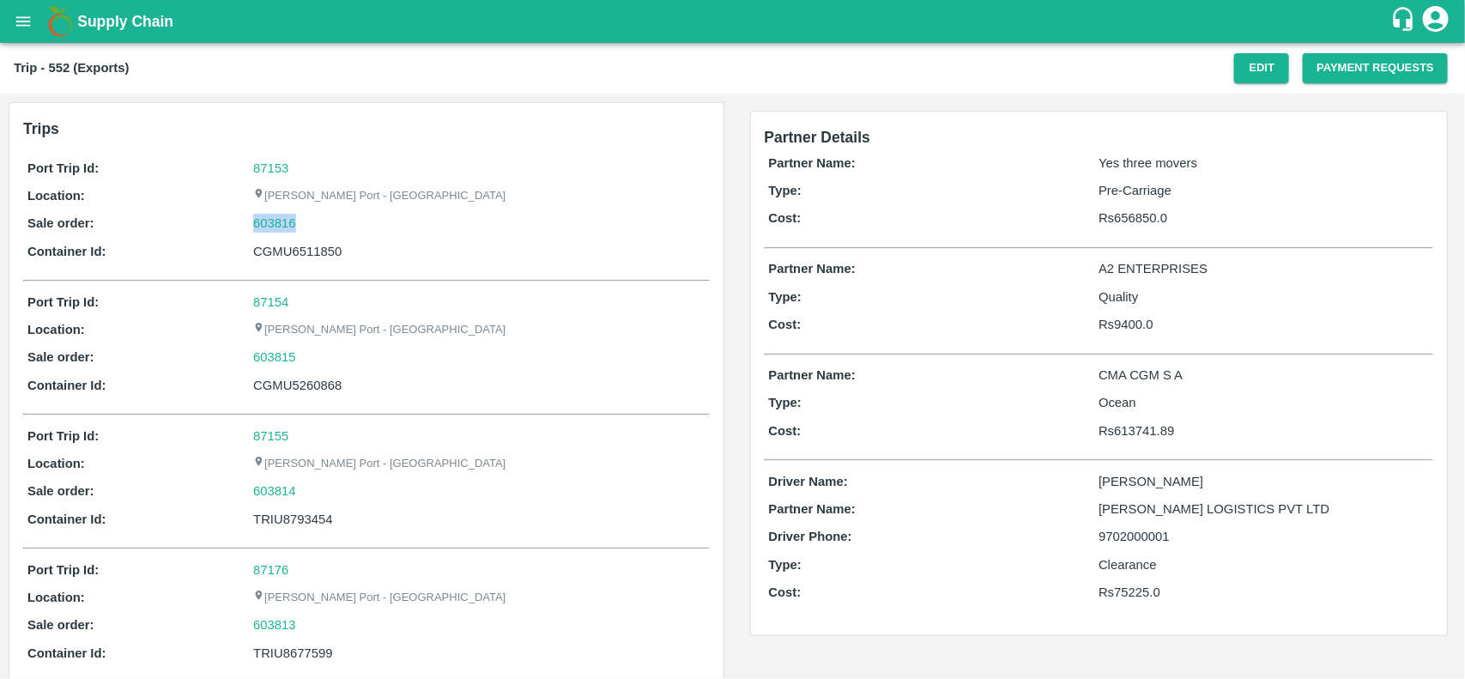
click at [310, 217] on div "603816" at bounding box center [478, 223] width 451 height 19
click at [297, 220] on div "603816" at bounding box center [478, 223] width 451 height 19
click at [276, 226] on link "603816" at bounding box center [274, 223] width 43 height 19
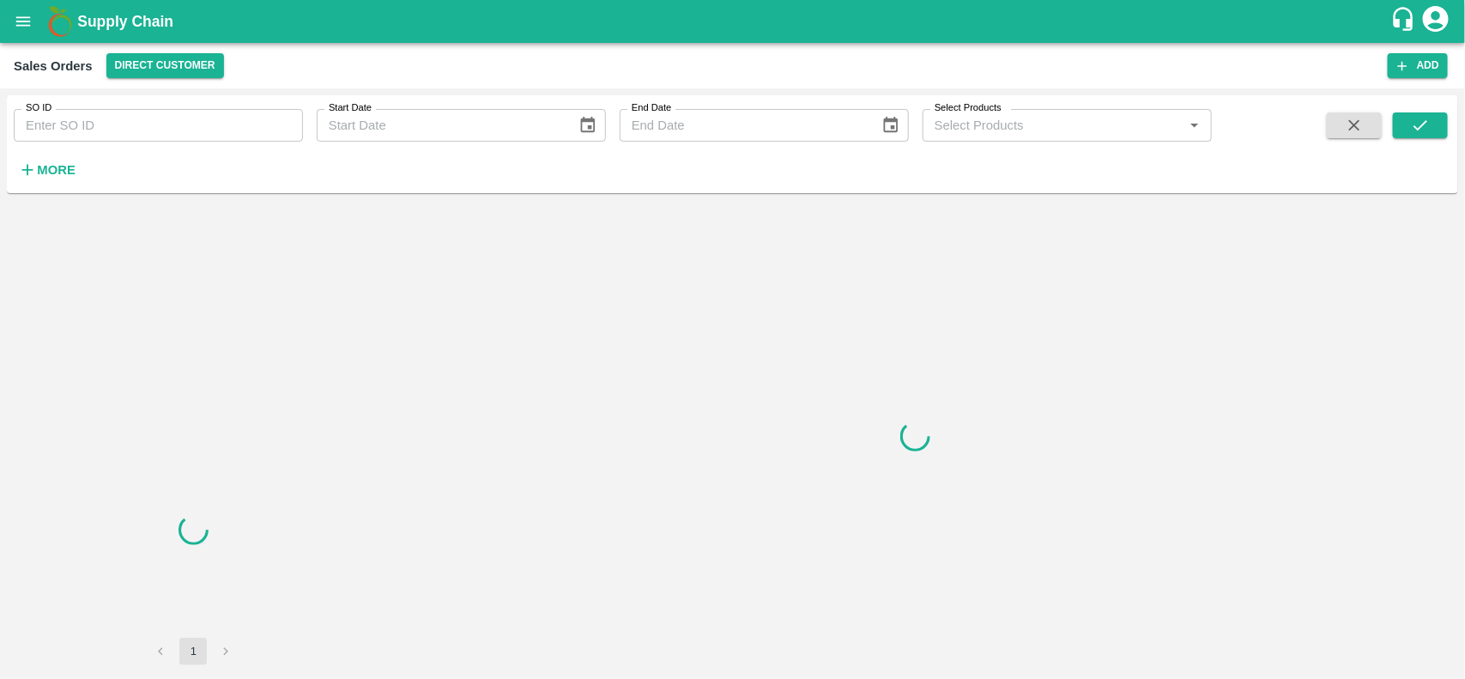
drag, startPoint x: 99, startPoint y: 148, endPoint x: 94, endPoint y: 140, distance: 8.8
click at [94, 140] on div "SO ID SO ID Start Date Start Date End Date End Date Select Products Select Prod…" at bounding box center [606, 139] width 1212 height 89
click at [94, 140] on input "SO ID" at bounding box center [158, 125] width 289 height 33
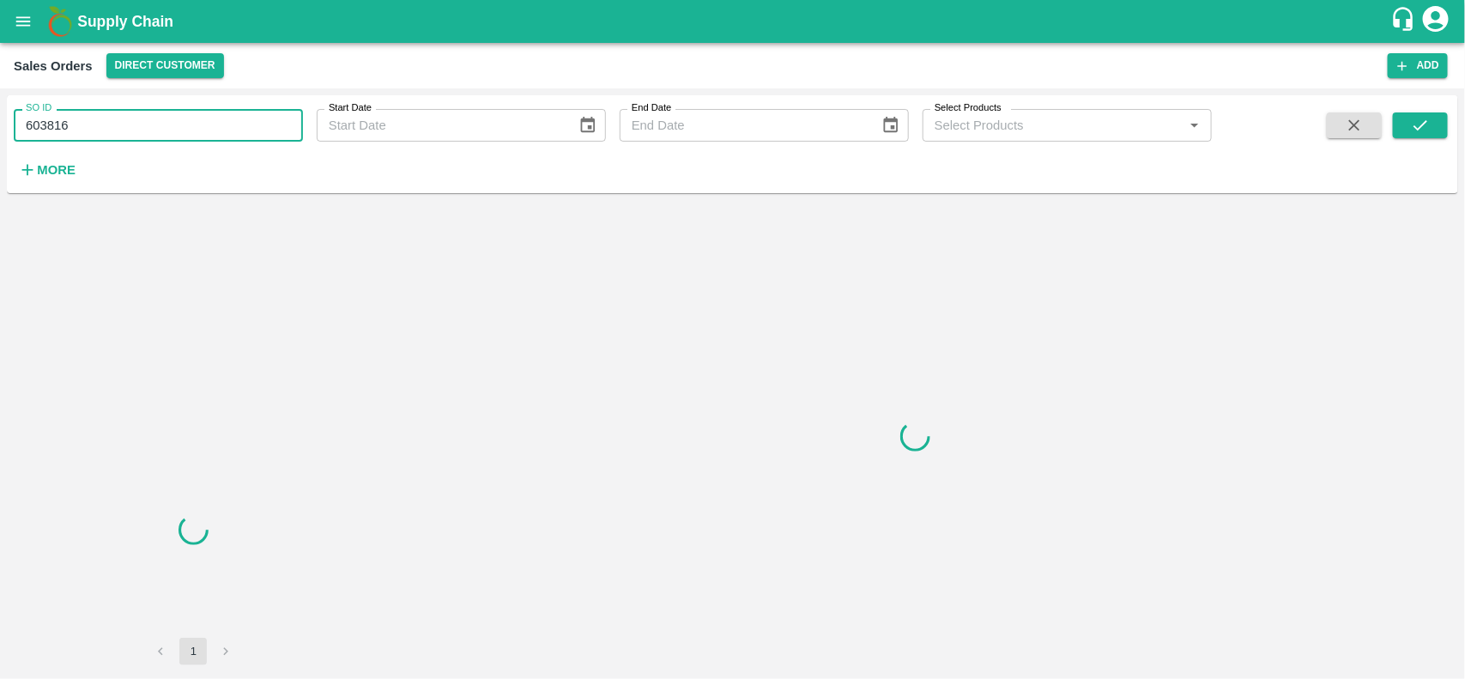
click at [94, 140] on input "603816" at bounding box center [158, 125] width 289 height 33
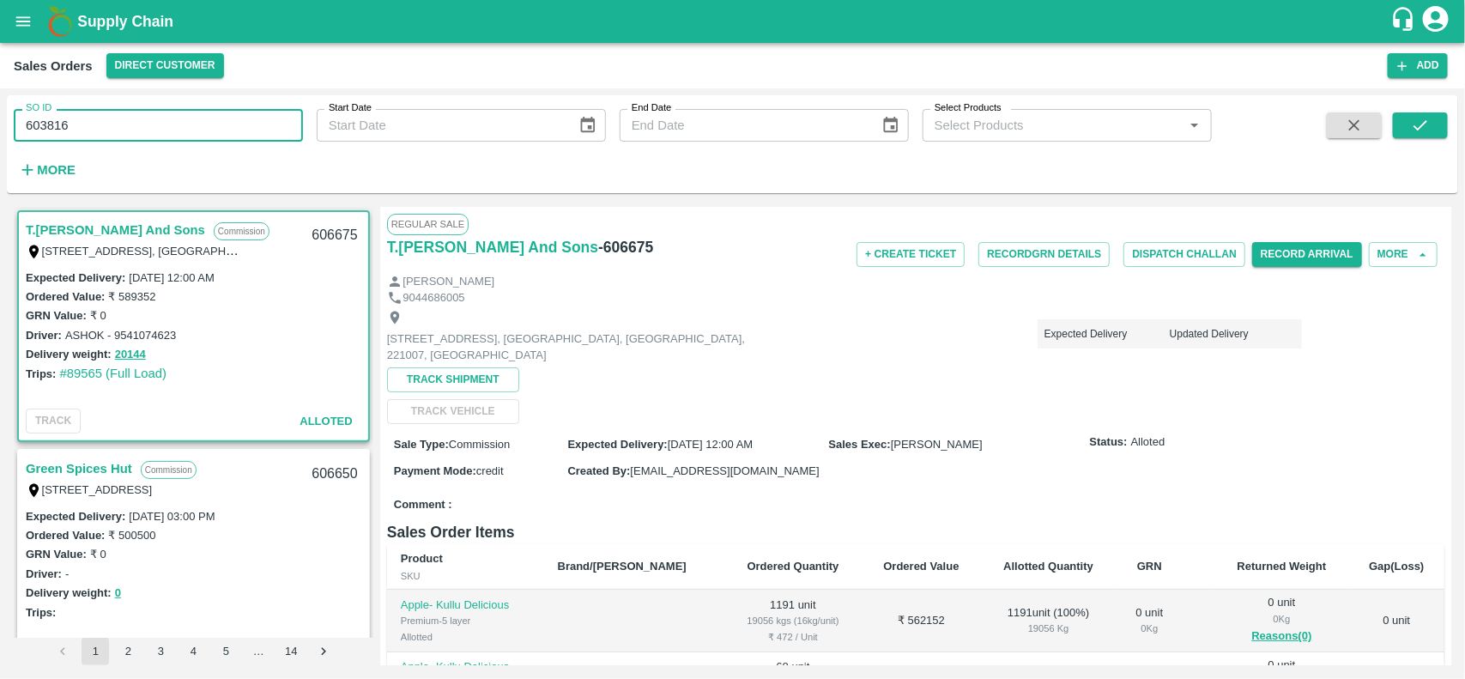
type input "603816"
click at [1423, 108] on div "SO ID 603816 SO ID Start Date Start Date End Date End Date Select Products Sele…" at bounding box center [732, 144] width 1451 height 84
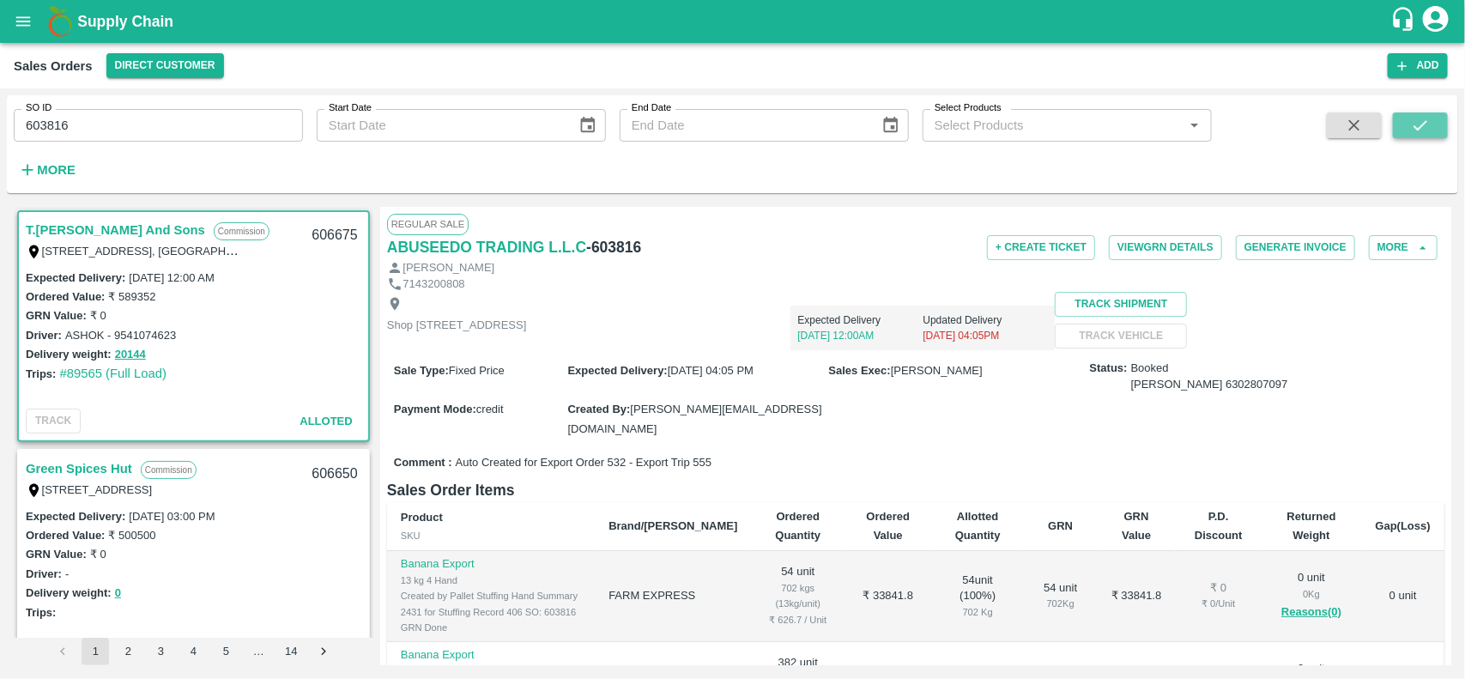
click at [1425, 118] on icon "submit" at bounding box center [1420, 125] width 19 height 19
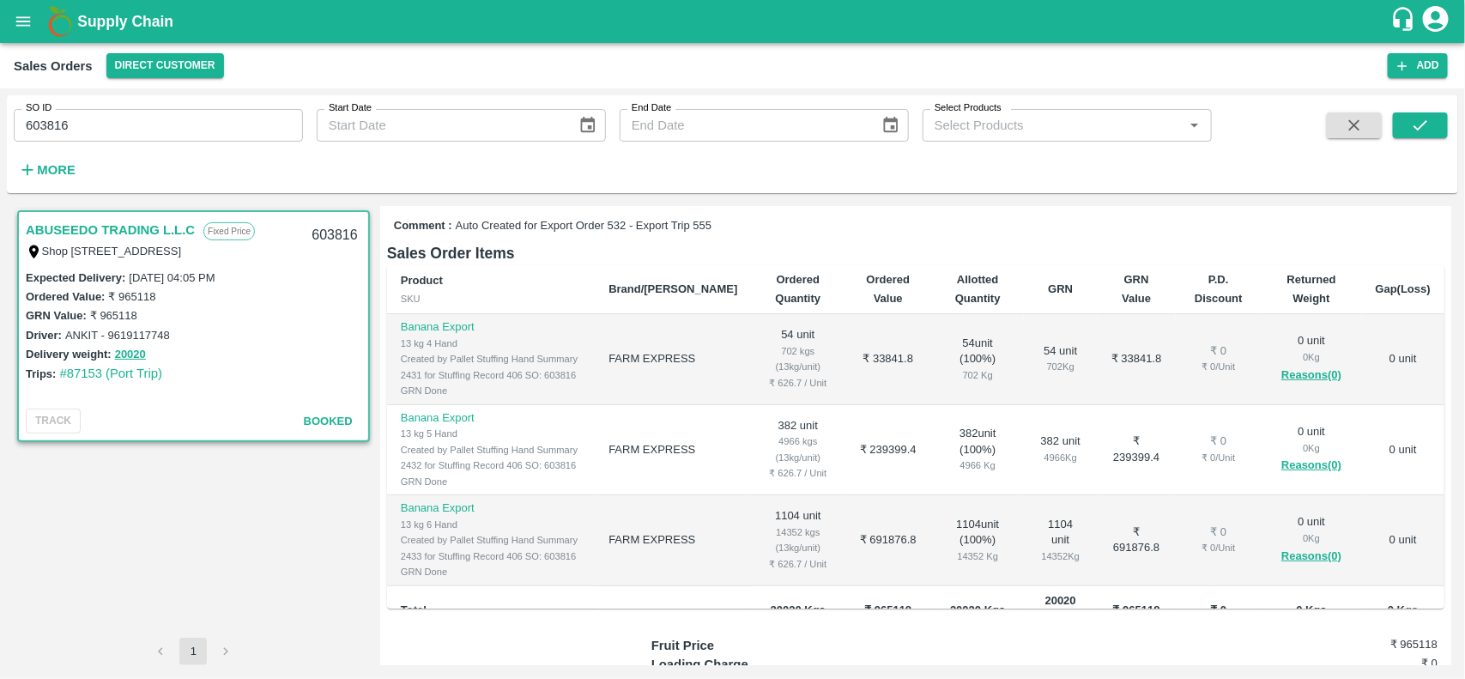
scroll to position [27, 0]
